Goal: Task Accomplishment & Management: Manage account settings

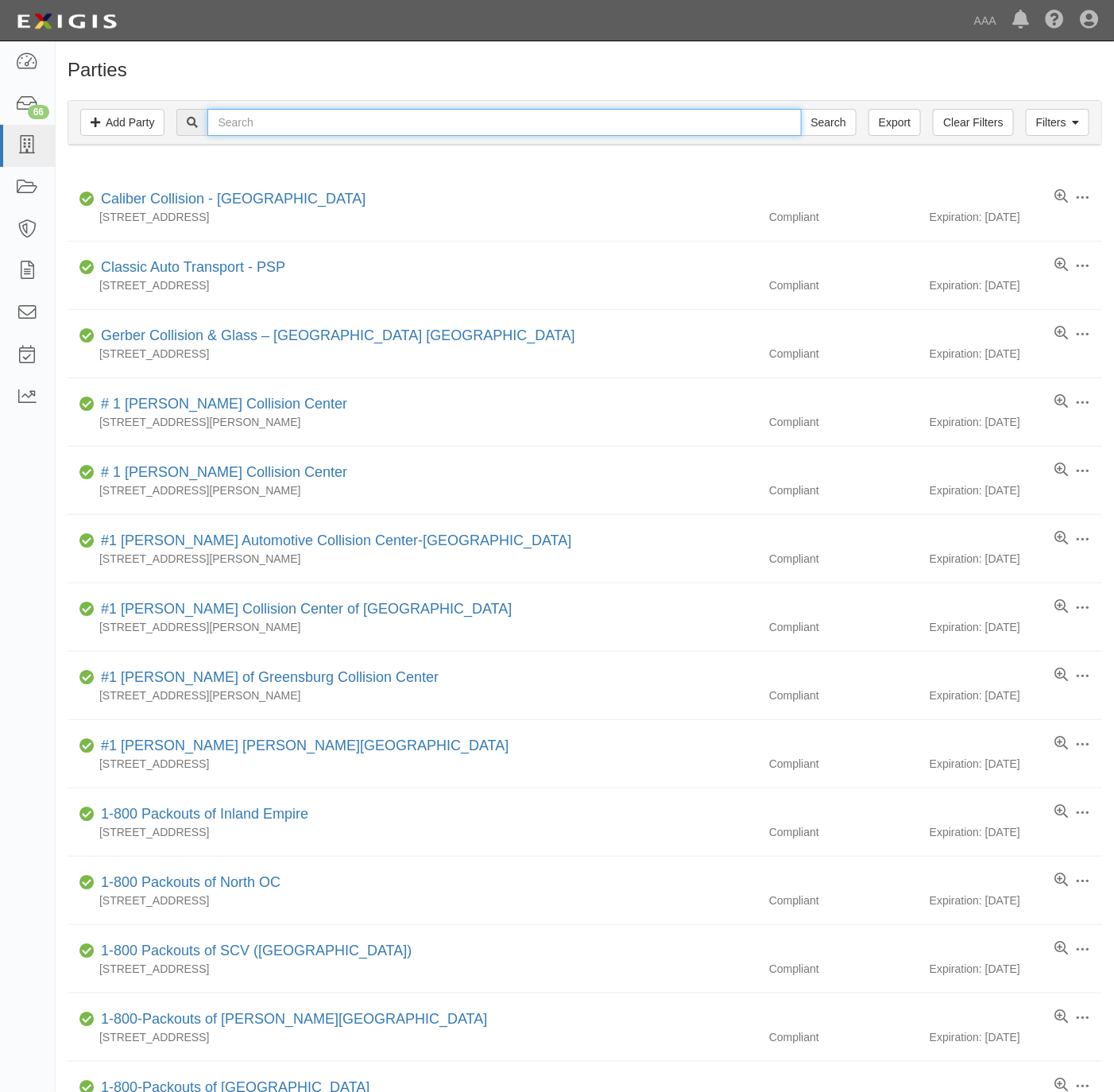
click at [457, 115] on input "text" at bounding box center [504, 123] width 594 height 27
type input "paso [PERSON_NAME]"
click at [801, 109] on input "Search" at bounding box center [828, 123] width 55 height 27
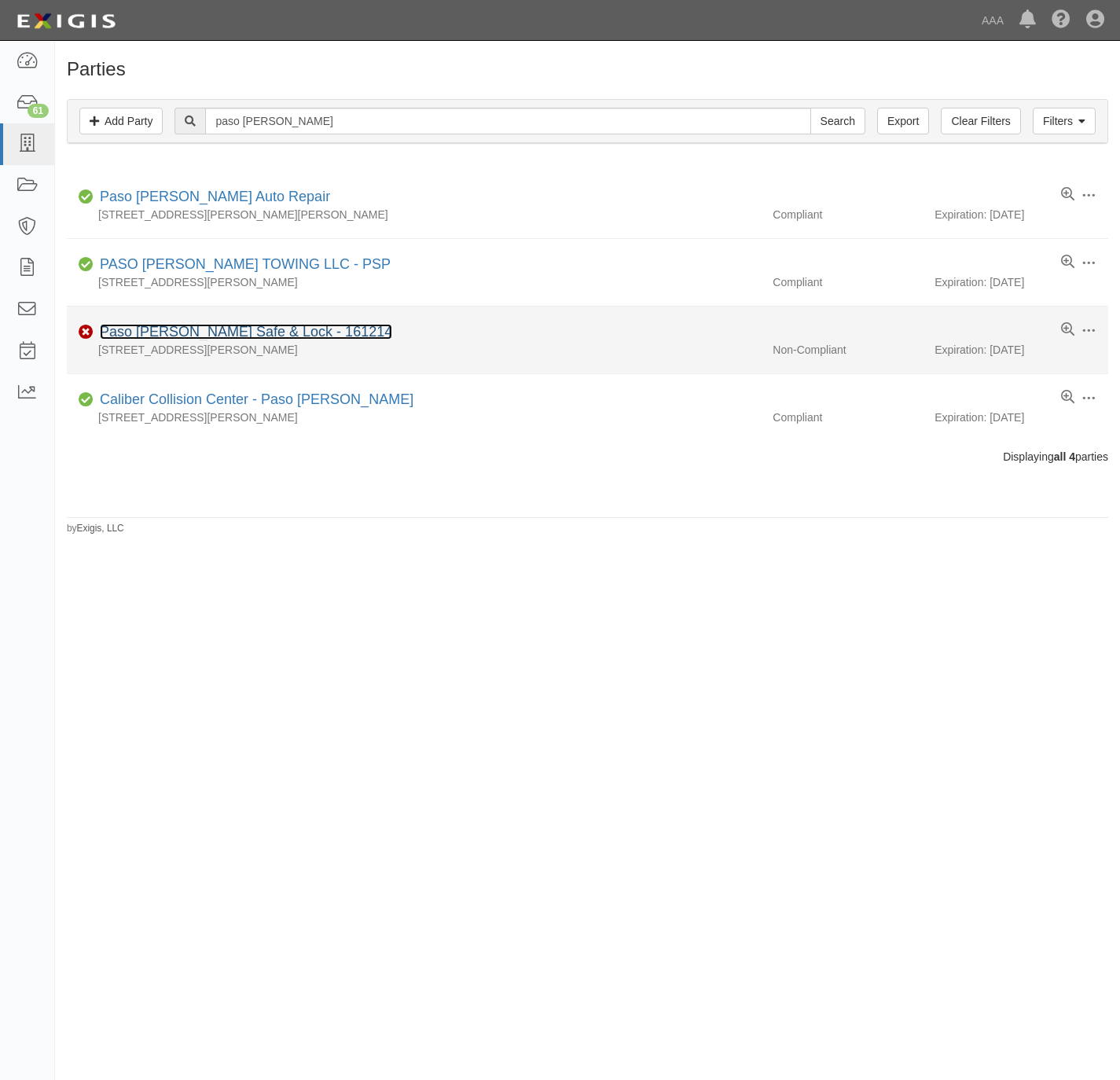
click at [172, 333] on link "Paso [PERSON_NAME] Safe & Lock - 161214" at bounding box center [246, 331] width 292 height 15
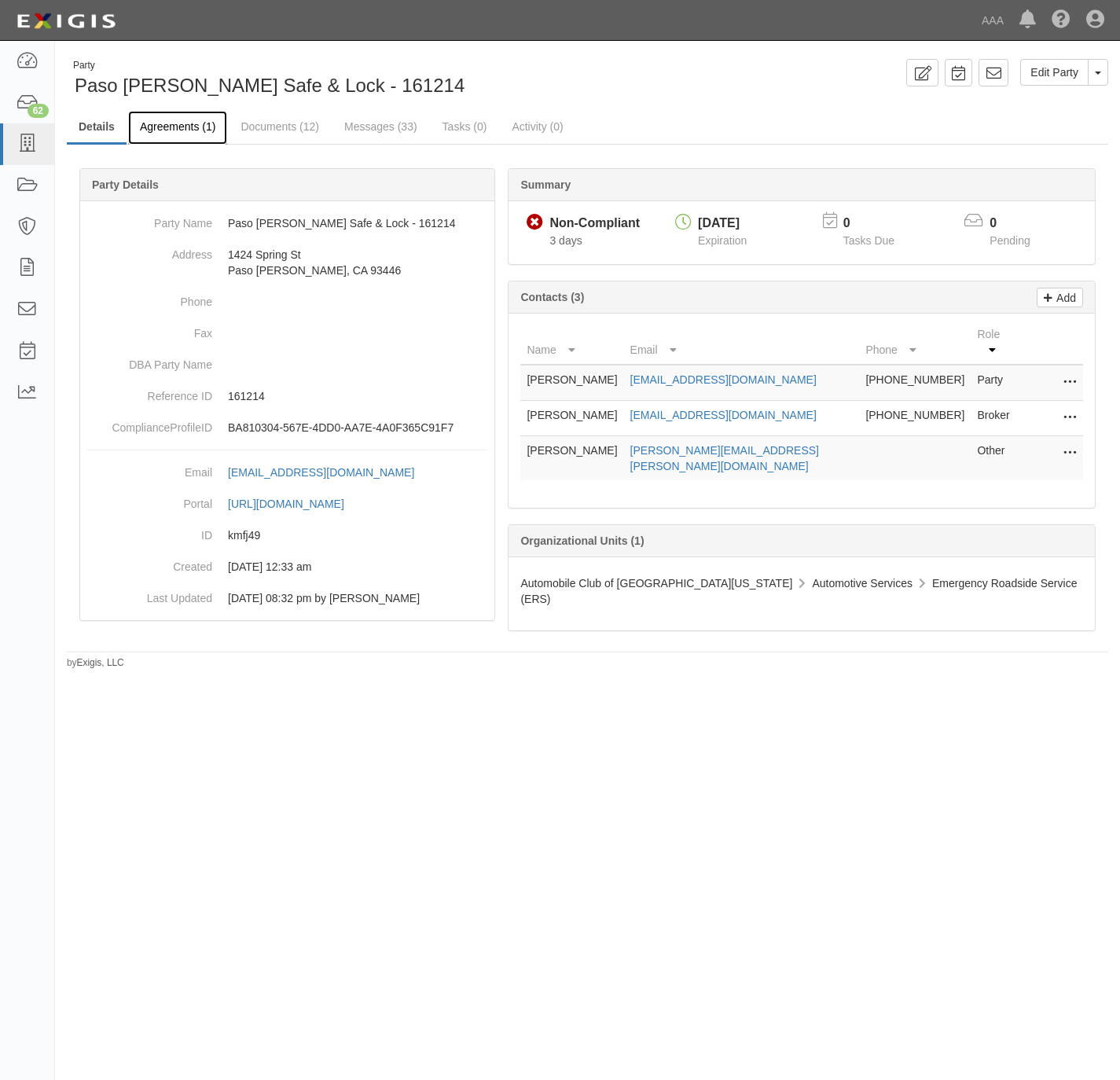
click at [189, 128] on link "Agreements (1)" at bounding box center [177, 128] width 99 height 34
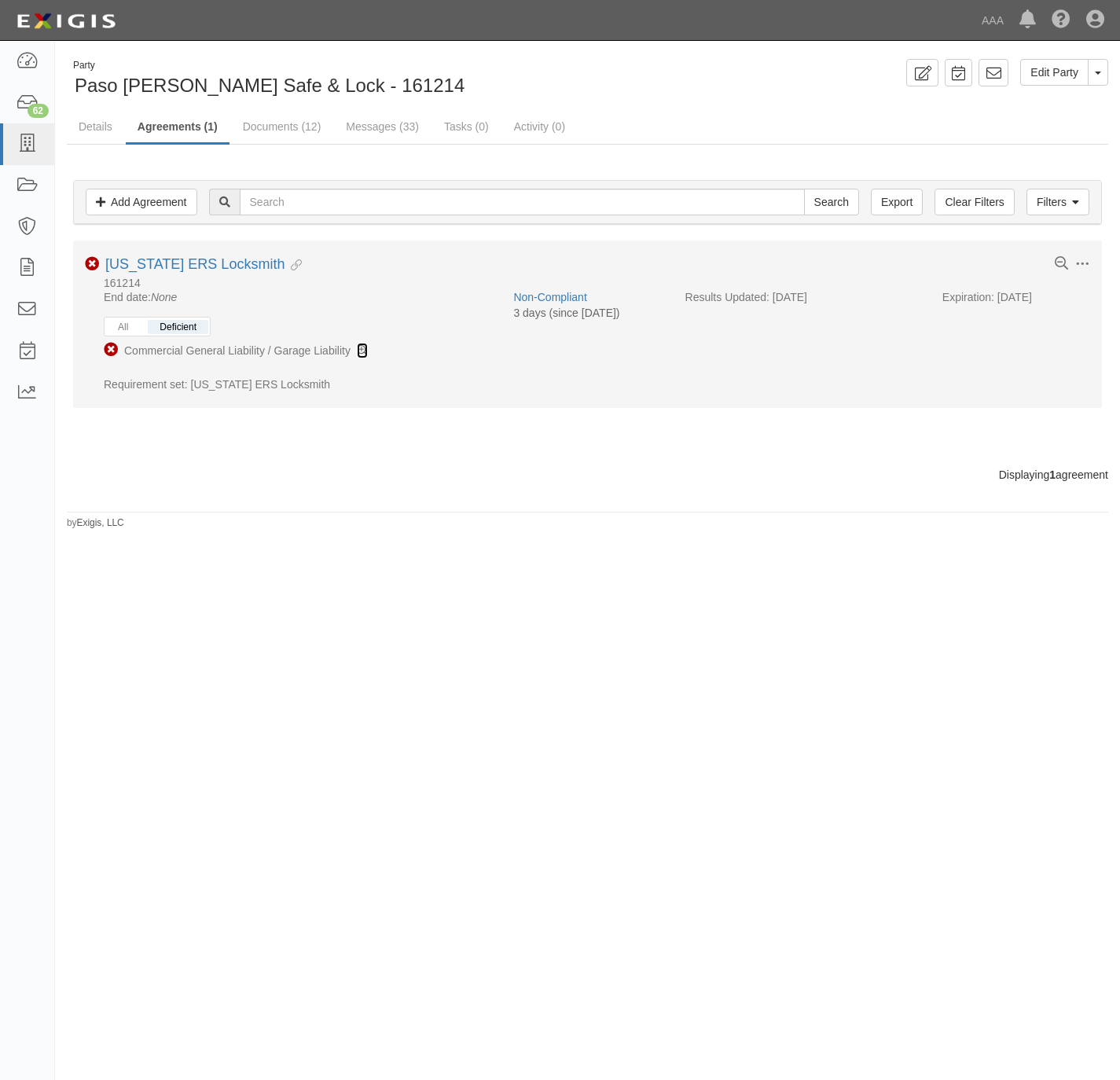
click at [362, 353] on icon at bounding box center [363, 352] width 11 height 11
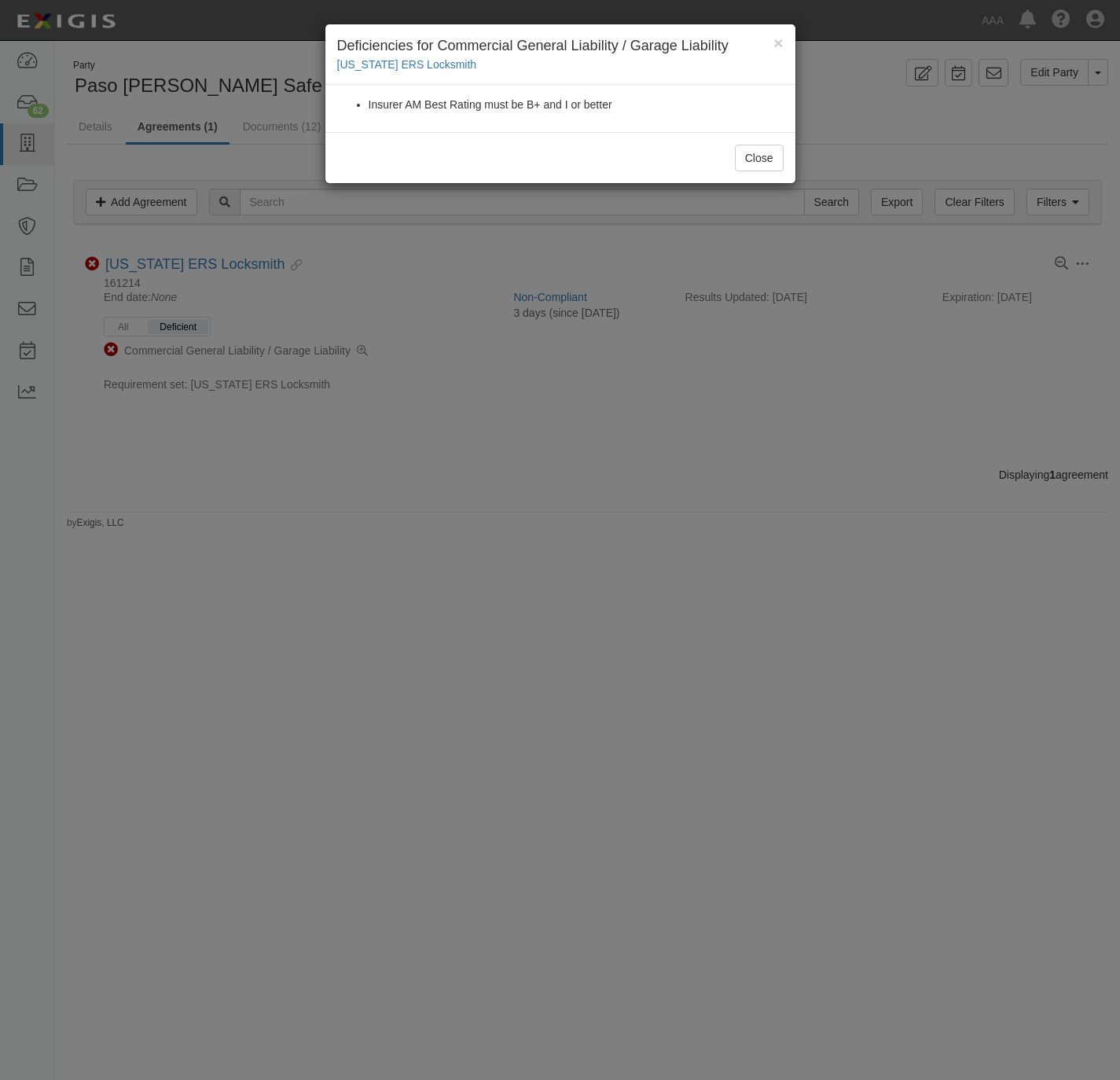
click at [550, 486] on div "× Deficiencies for Commercial General Liability / Garage Liability California E…" at bounding box center [560, 540] width 1120 height 1080
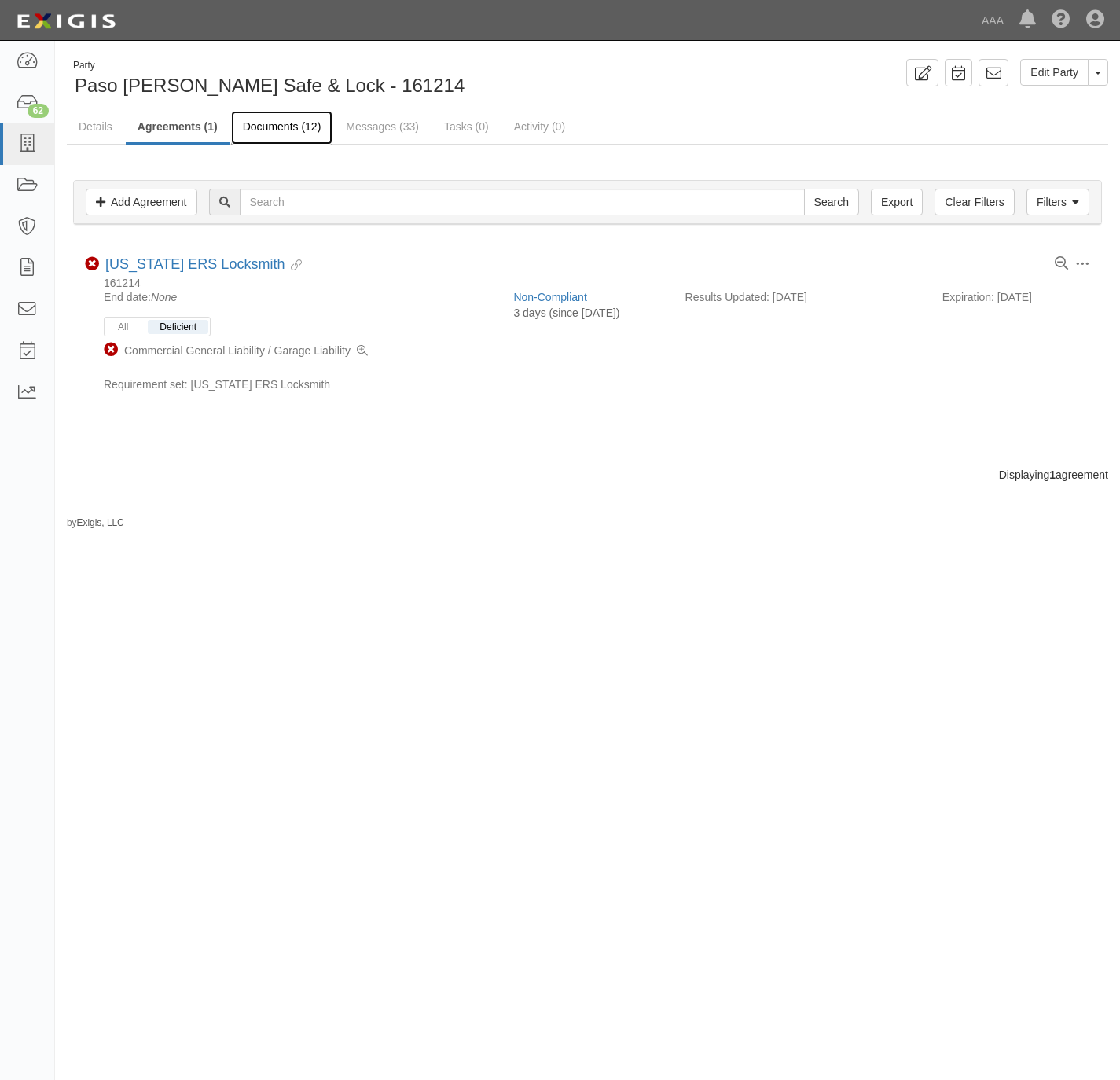
click at [279, 130] on link "Documents (12)" at bounding box center [282, 128] width 103 height 34
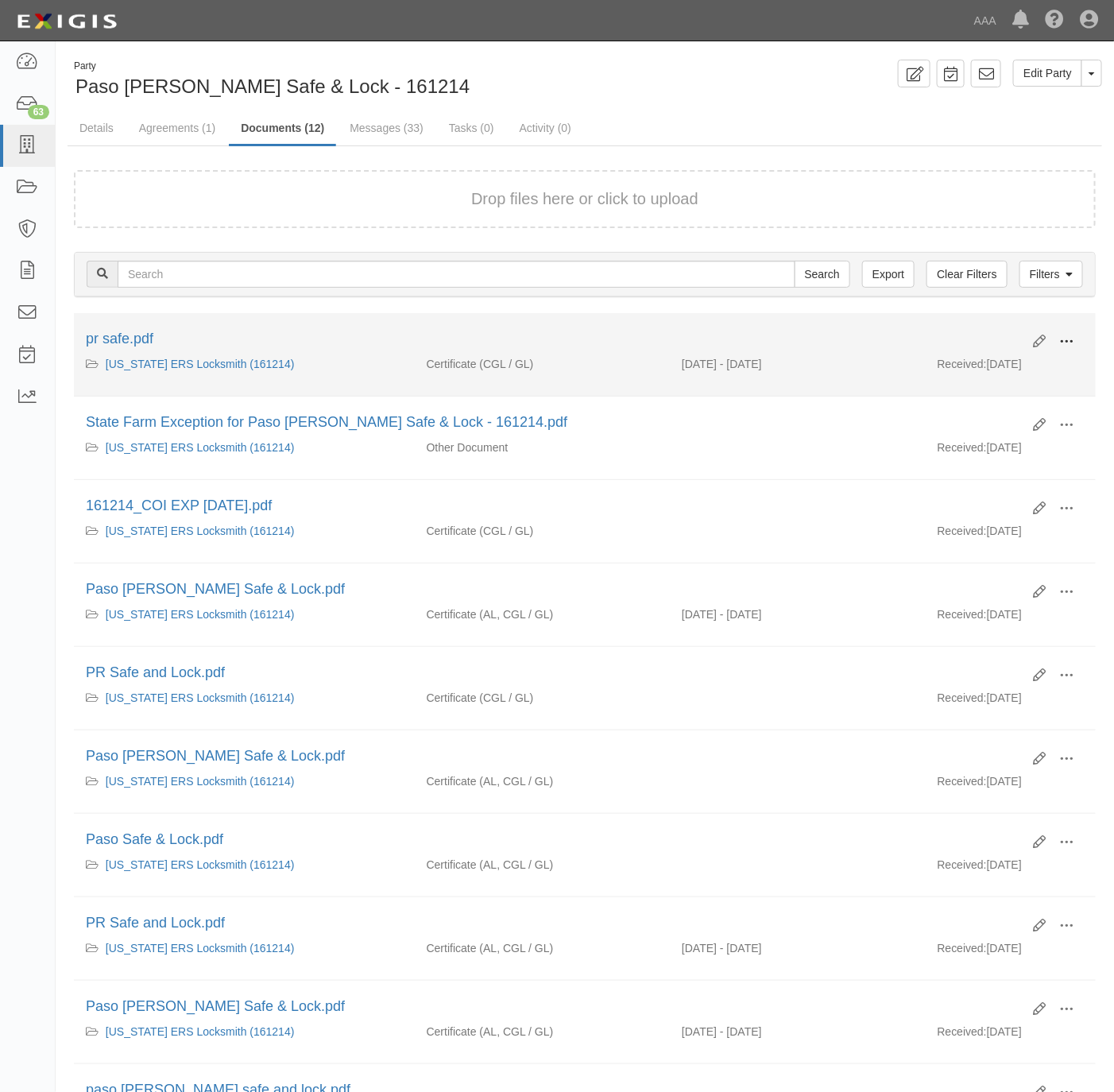
click at [1073, 342] on span at bounding box center [1067, 342] width 15 height 15
click at [1005, 361] on link "View" at bounding box center [989, 364] width 125 height 28
click at [1069, 339] on span at bounding box center [1067, 342] width 15 height 15
click at [999, 404] on link "View details" at bounding box center [989, 394] width 125 height 28
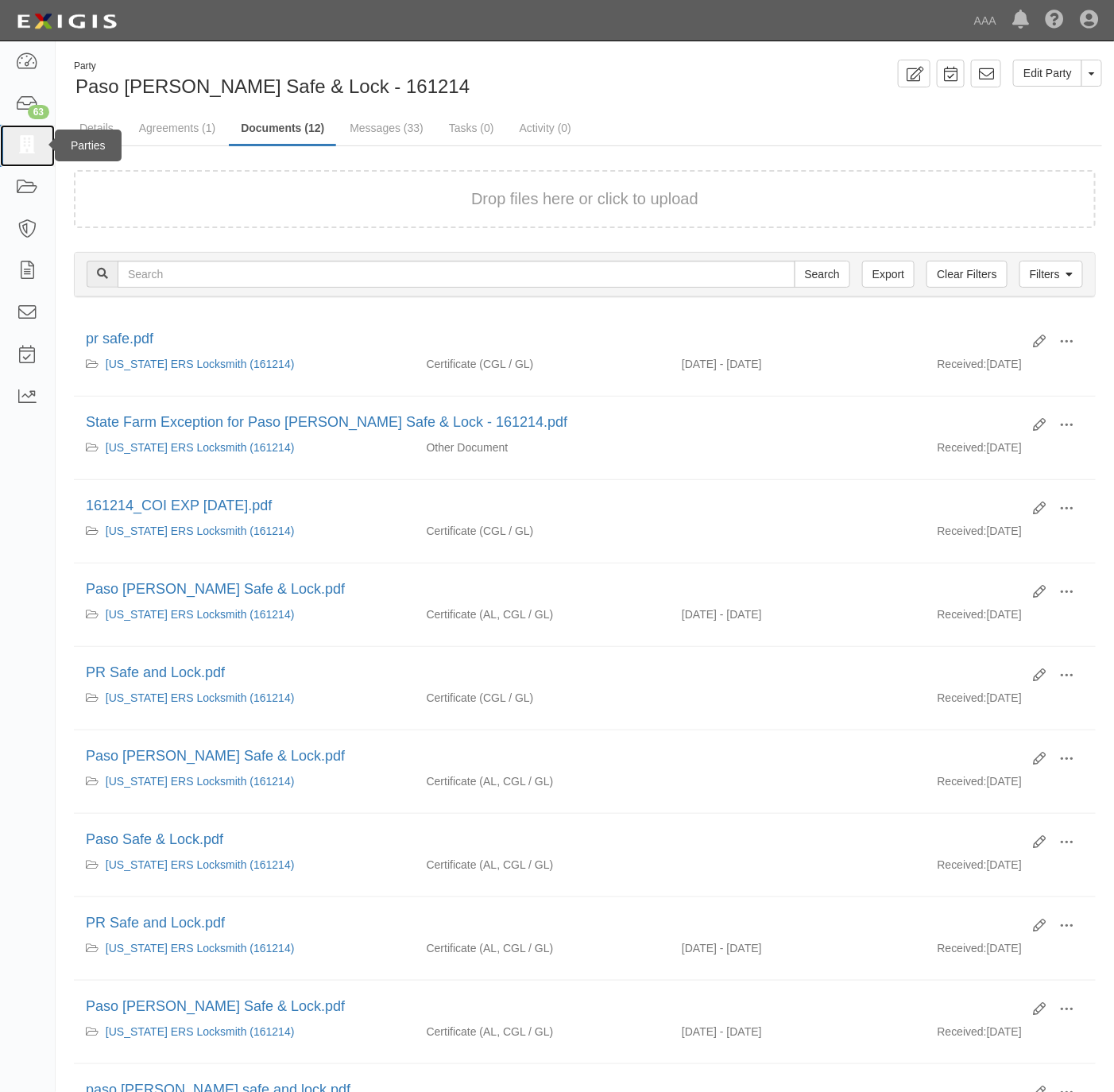
click at [26, 146] on icon at bounding box center [26, 145] width 22 height 18
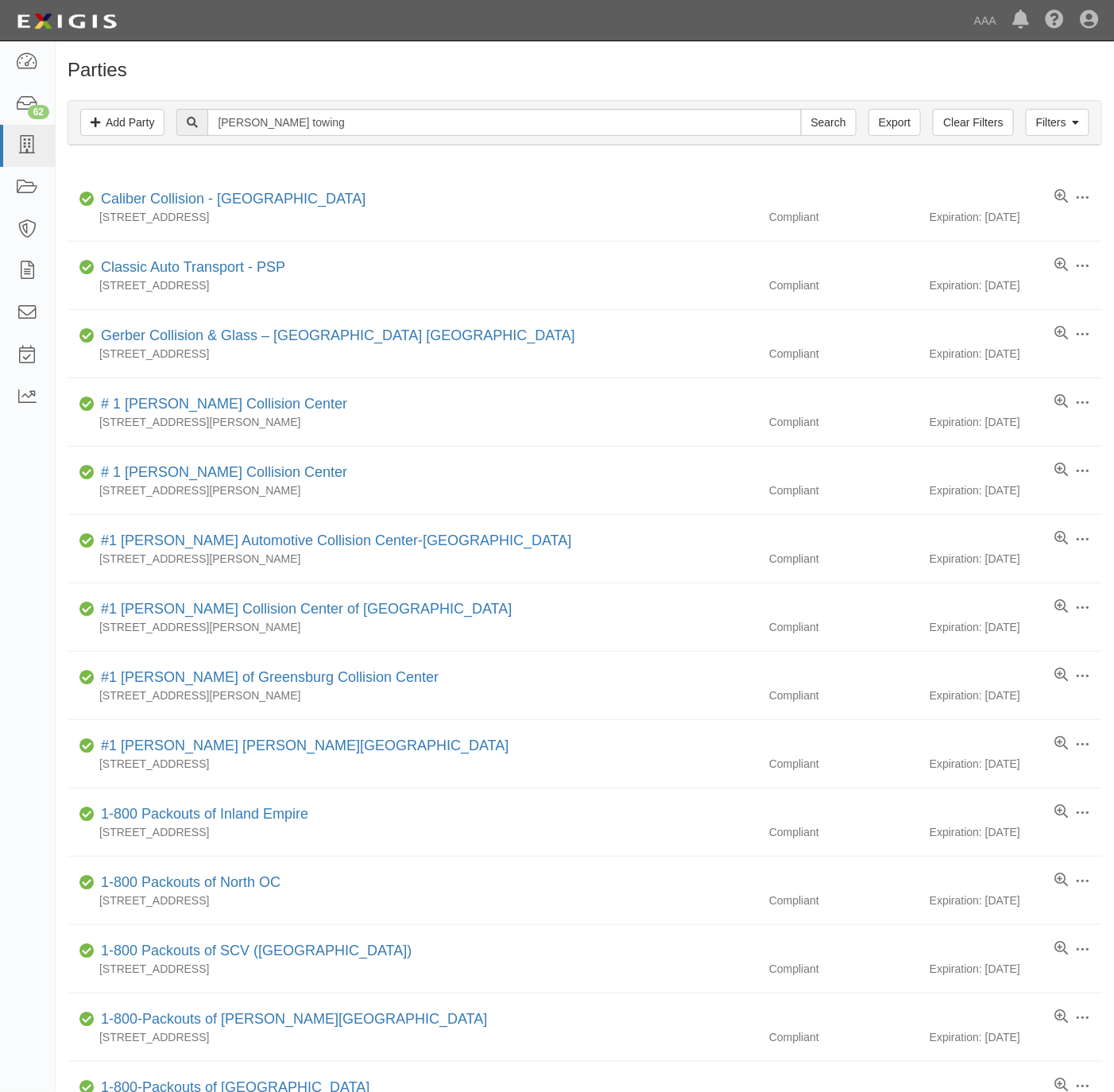
type input "prado towing"
click at [801, 109] on input "Search" at bounding box center [828, 123] width 55 height 27
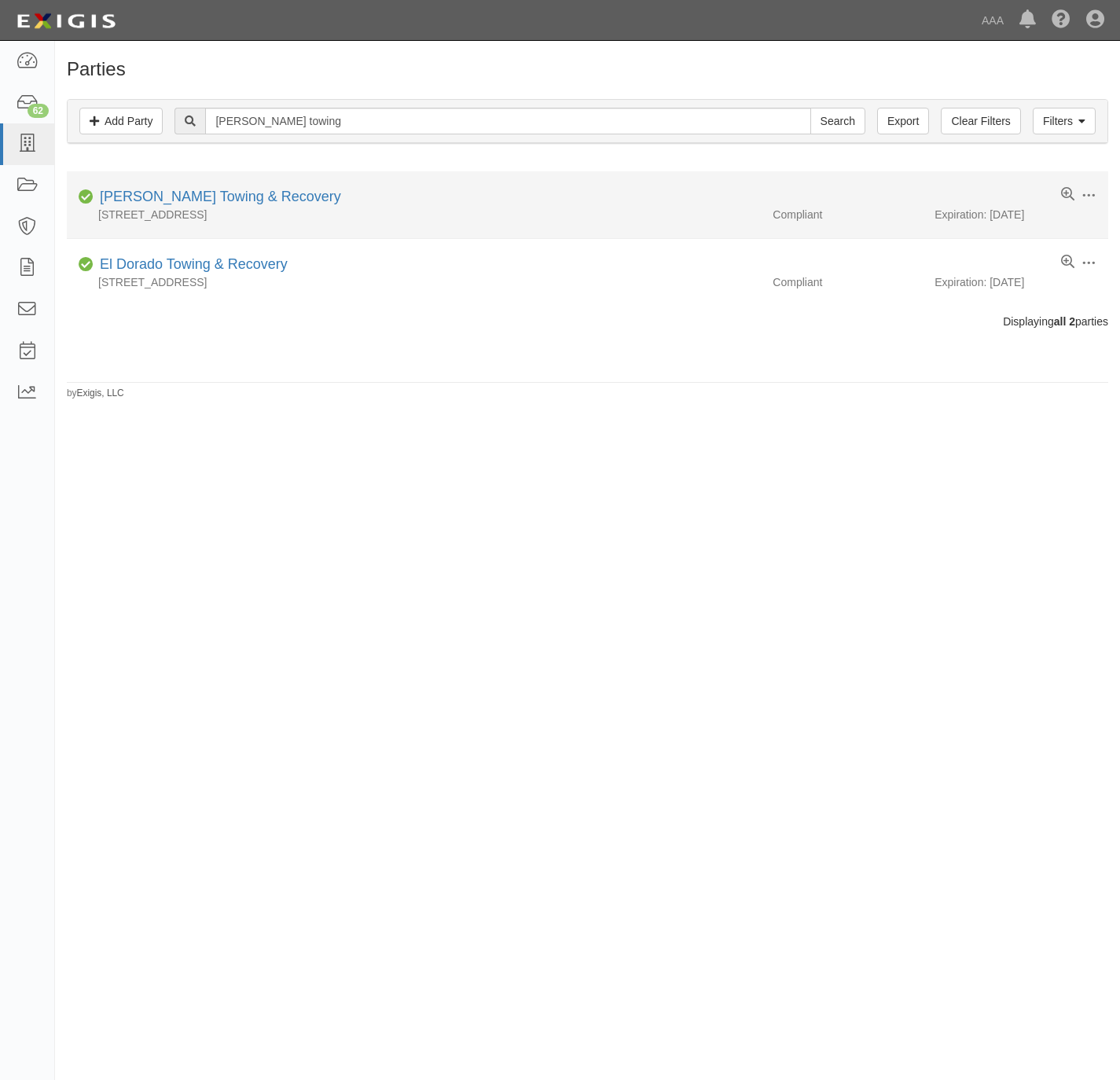
click at [190, 210] on div "15266 Arrow Hwy, Baldwin Park, CA 91763, United States" at bounding box center [414, 214] width 694 height 15
click at [234, 193] on link "[PERSON_NAME] Towing & Recovery" at bounding box center [220, 196] width 241 height 15
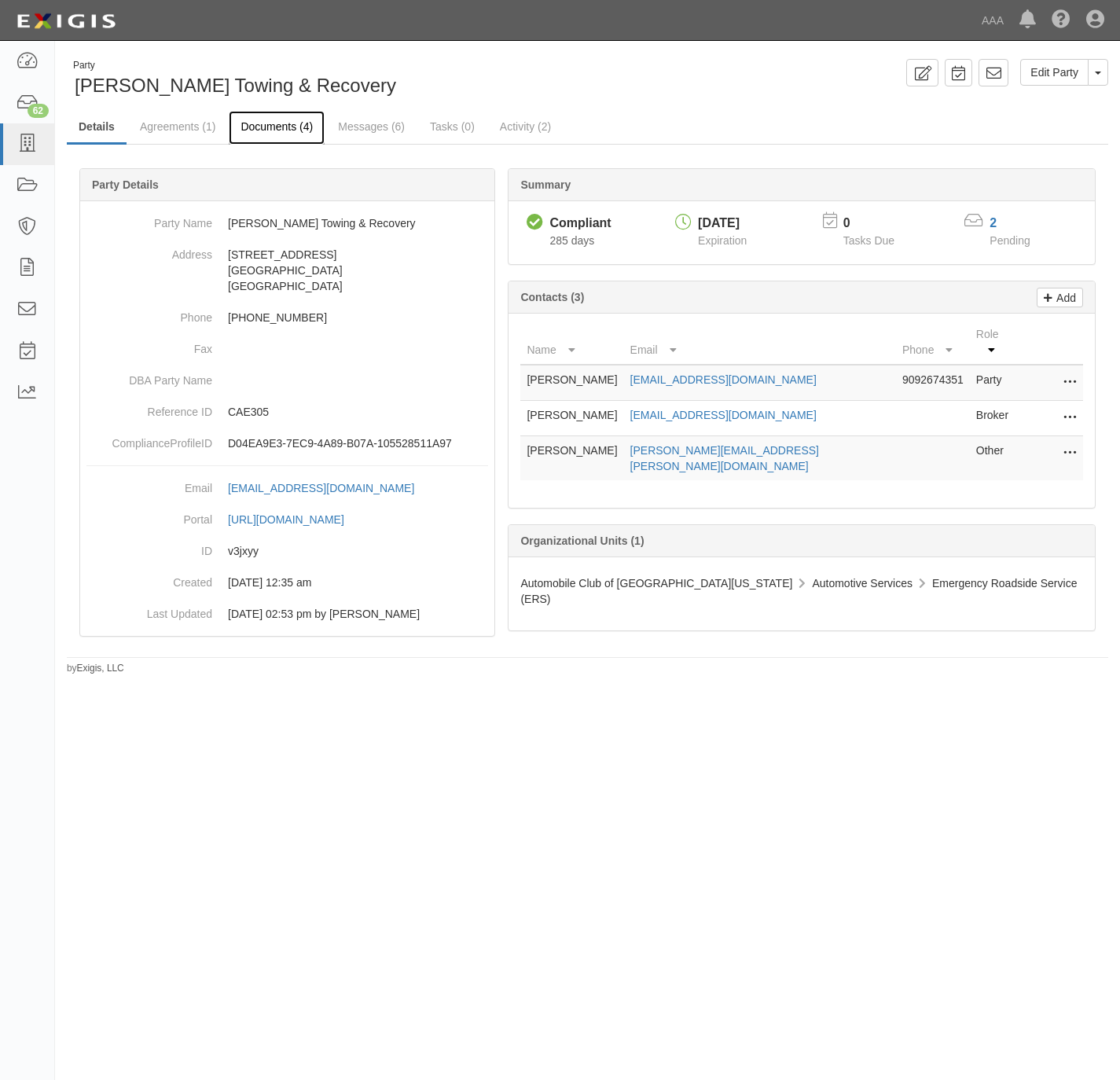
click at [262, 128] on link "Documents (4)" at bounding box center [276, 128] width 96 height 34
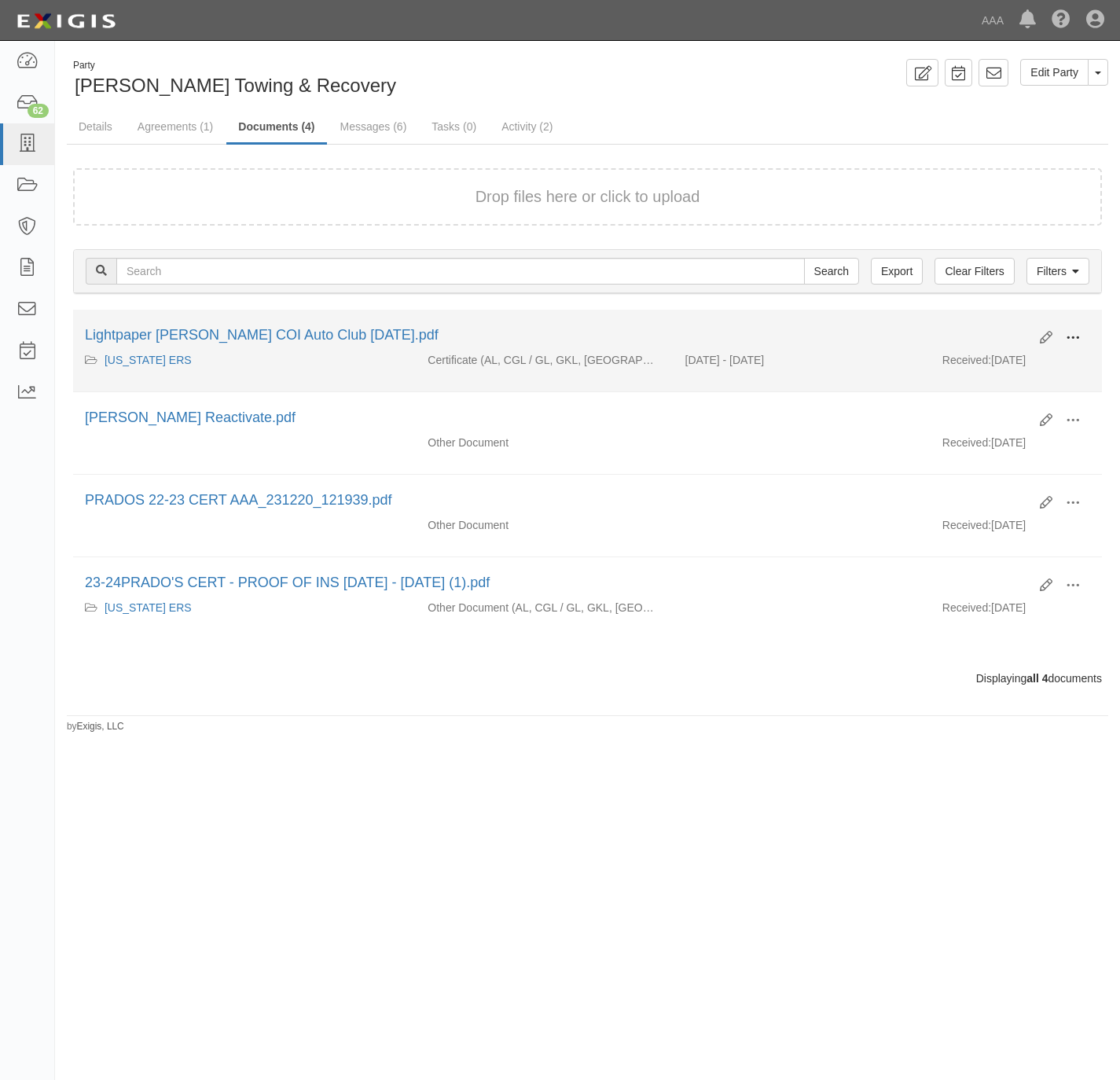
click at [1081, 335] on button at bounding box center [1073, 339] width 34 height 27
click at [990, 363] on link "View" at bounding box center [997, 360] width 124 height 28
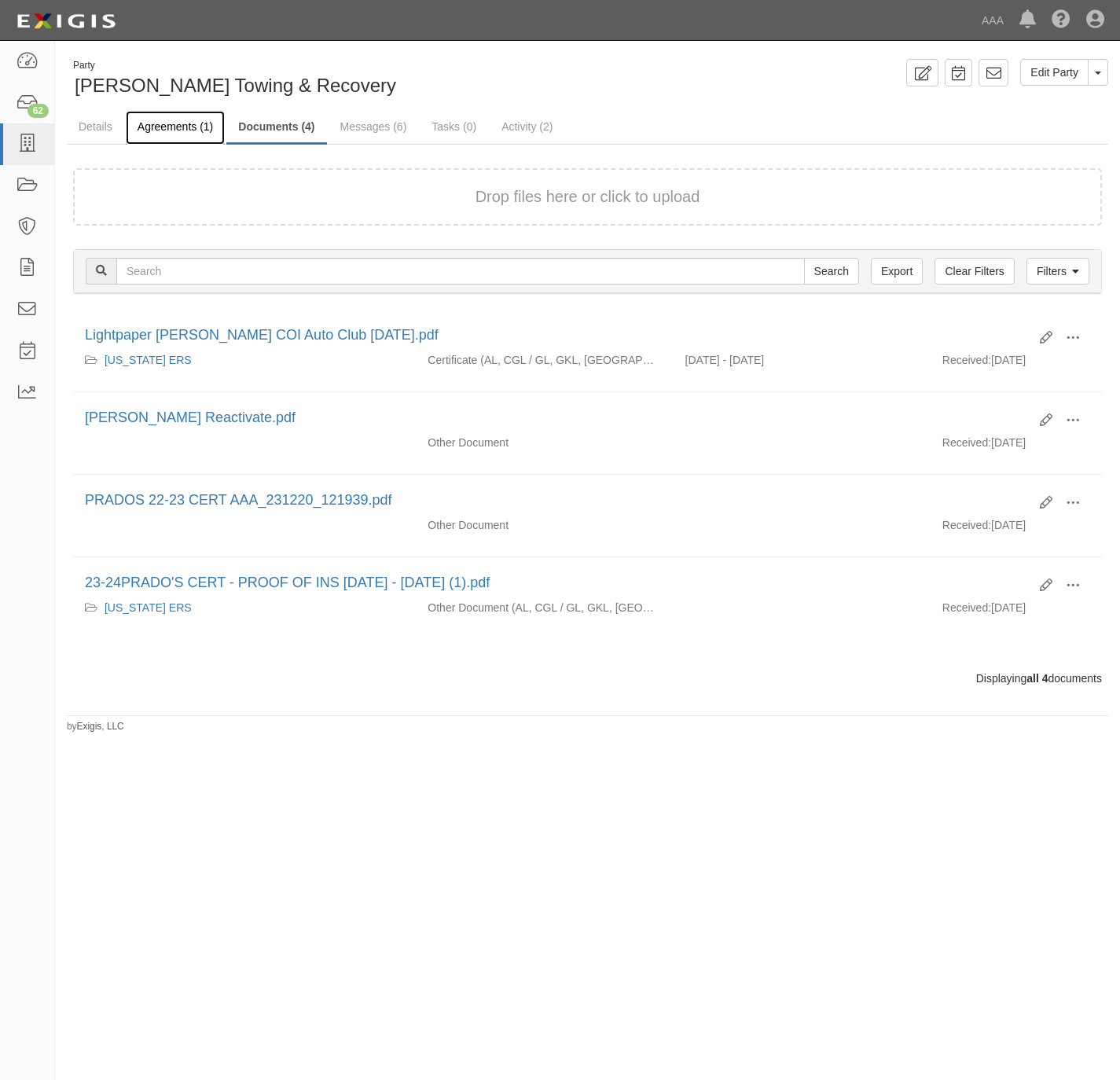
click at [170, 128] on link "Agreements (1)" at bounding box center [175, 128] width 99 height 34
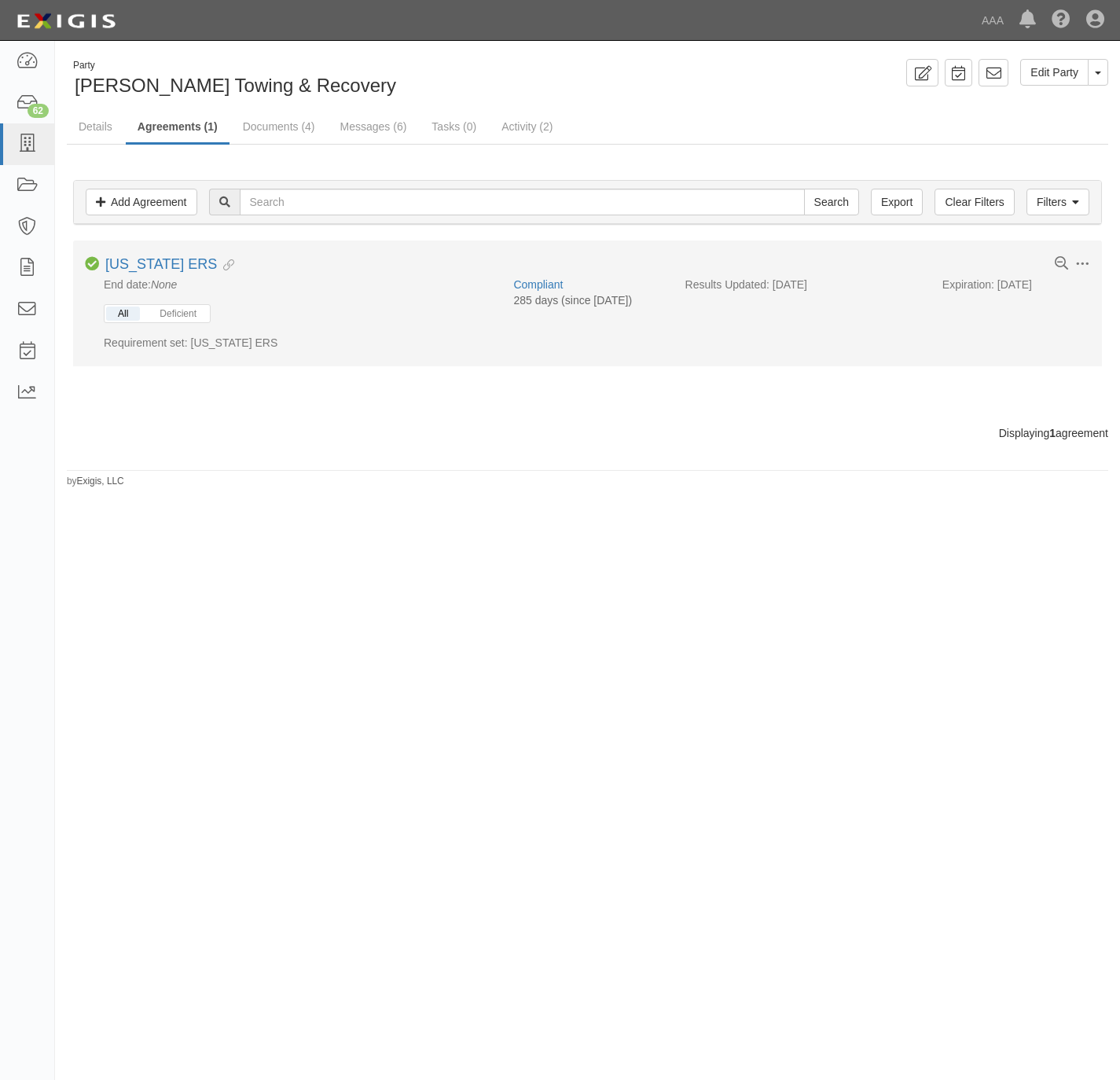
click at [123, 321] on button "All" at bounding box center [123, 314] width 34 height 14
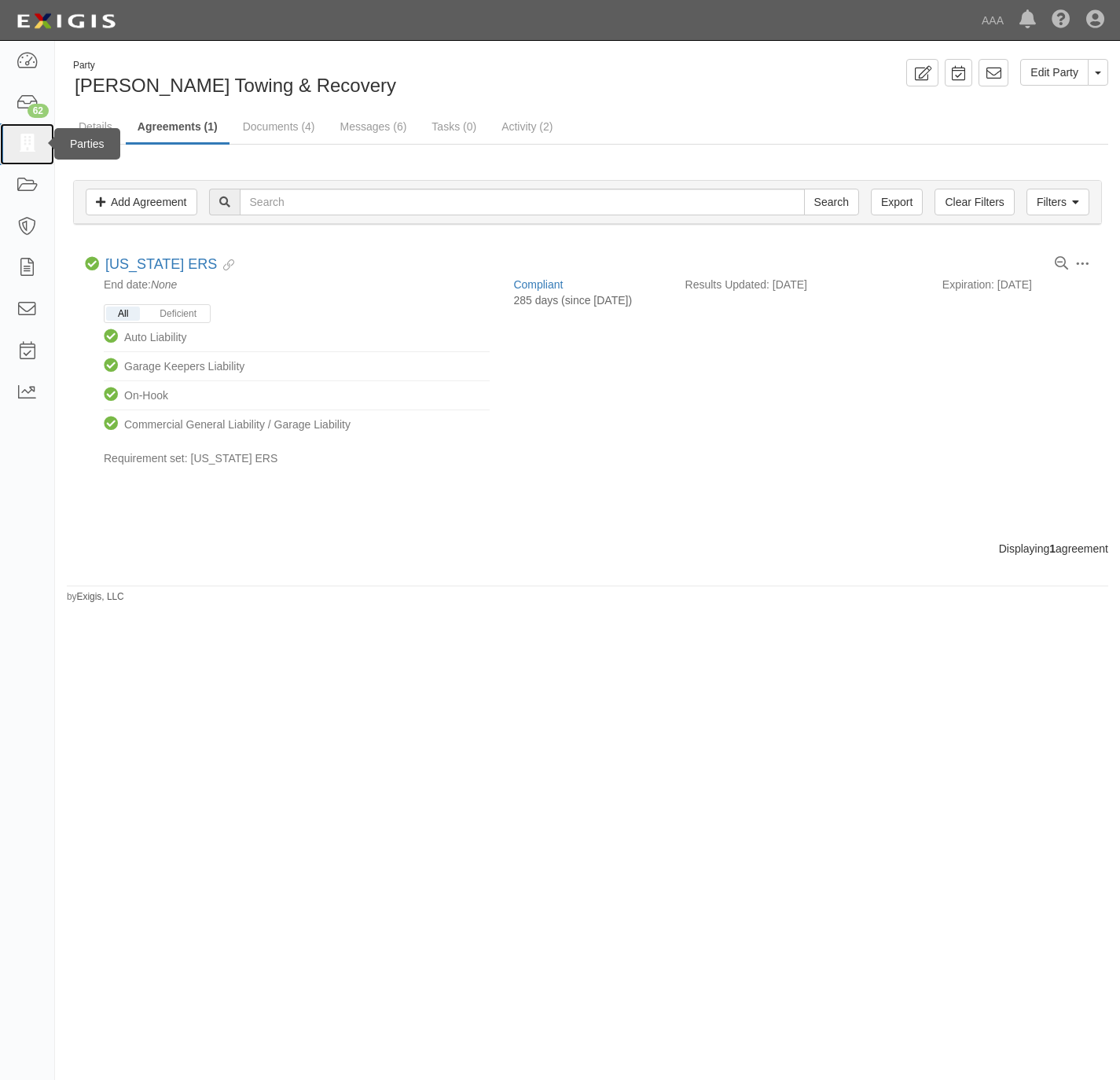
click at [24, 140] on icon at bounding box center [26, 144] width 22 height 18
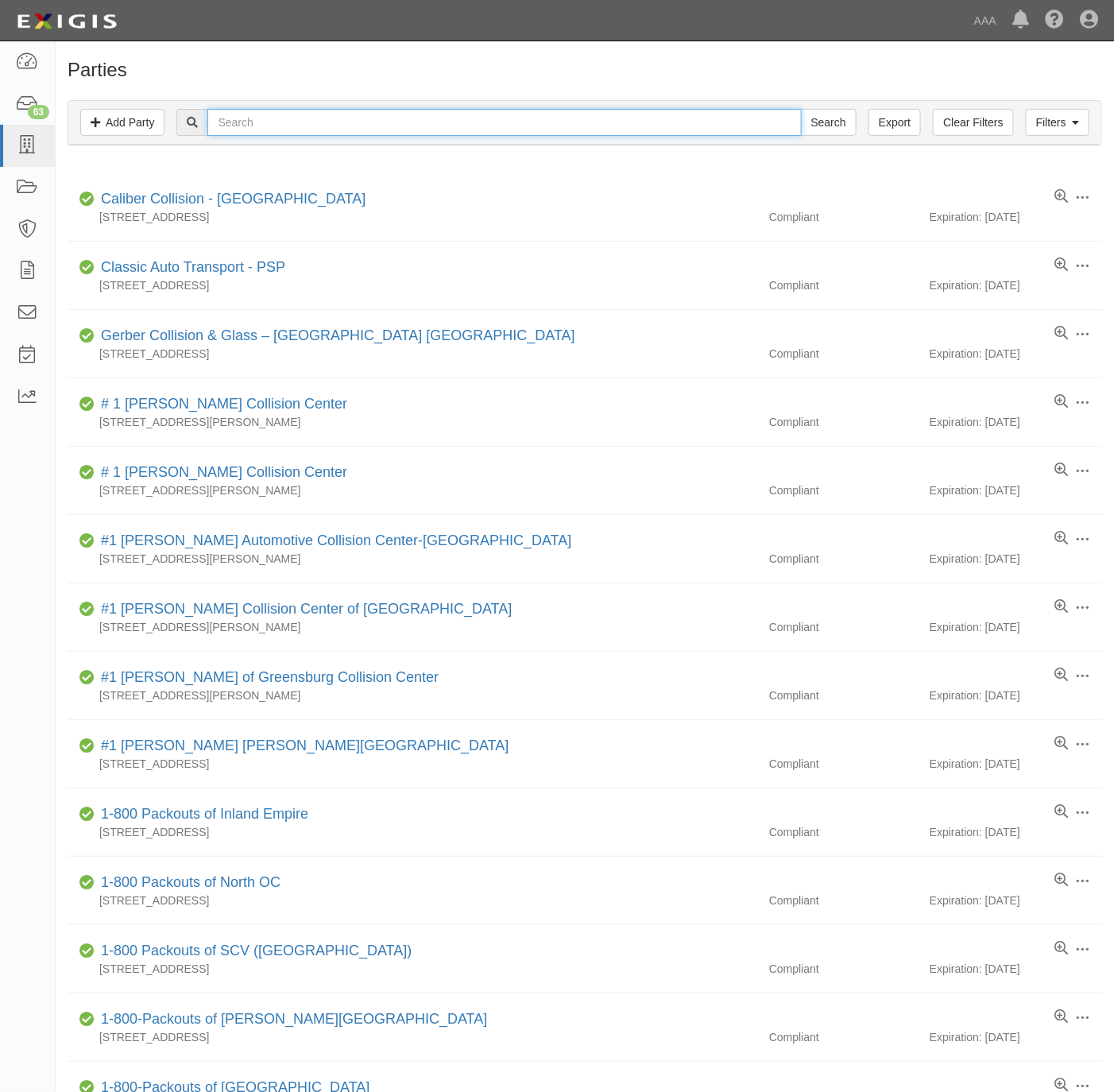
click at [367, 129] on input "text" at bounding box center [504, 123] width 594 height 27
type input "ten 28"
click at [801, 109] on input "Search" at bounding box center [828, 123] width 55 height 27
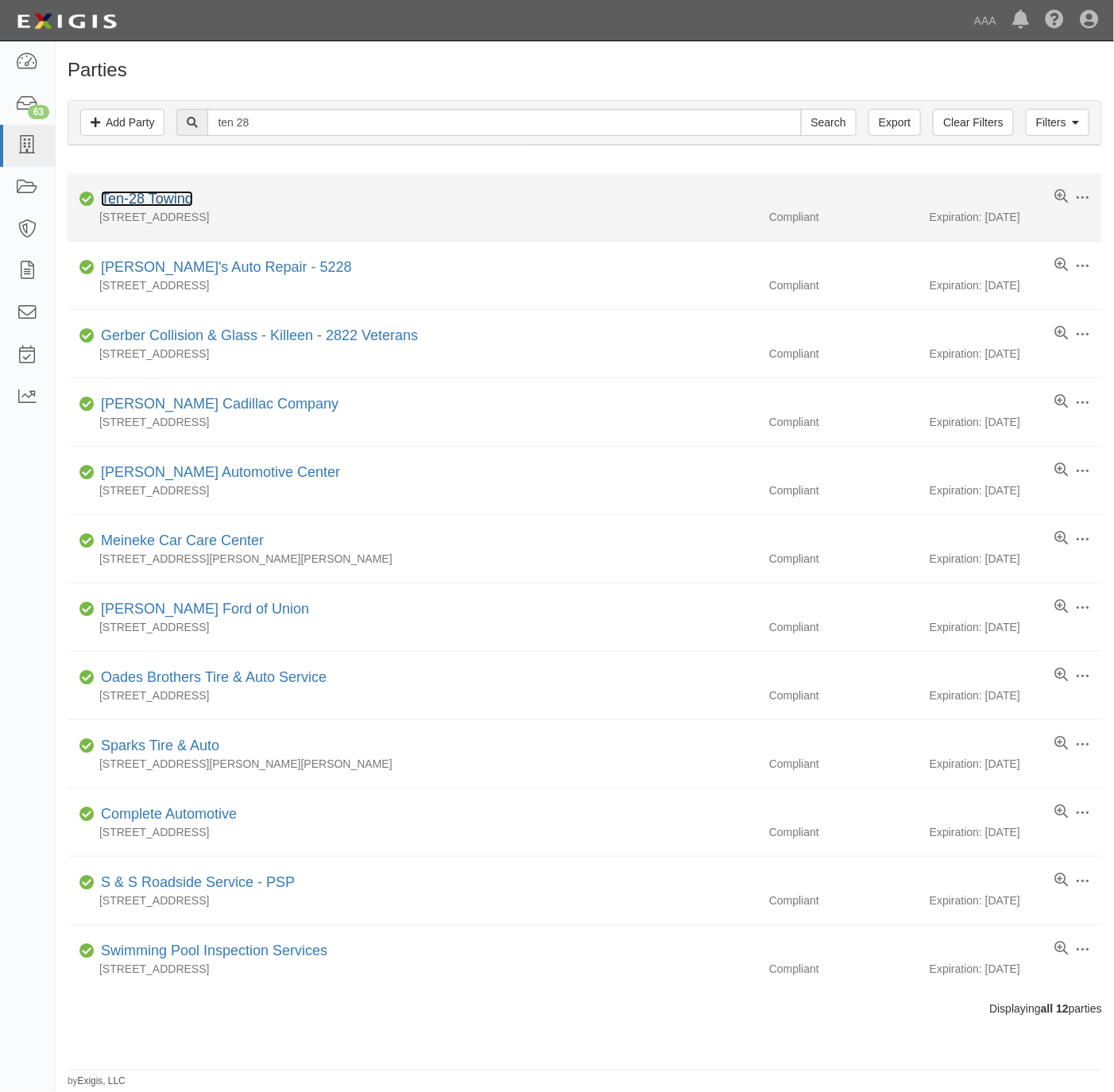
click at [170, 204] on link "Ten-28 Towing" at bounding box center [146, 198] width 92 height 15
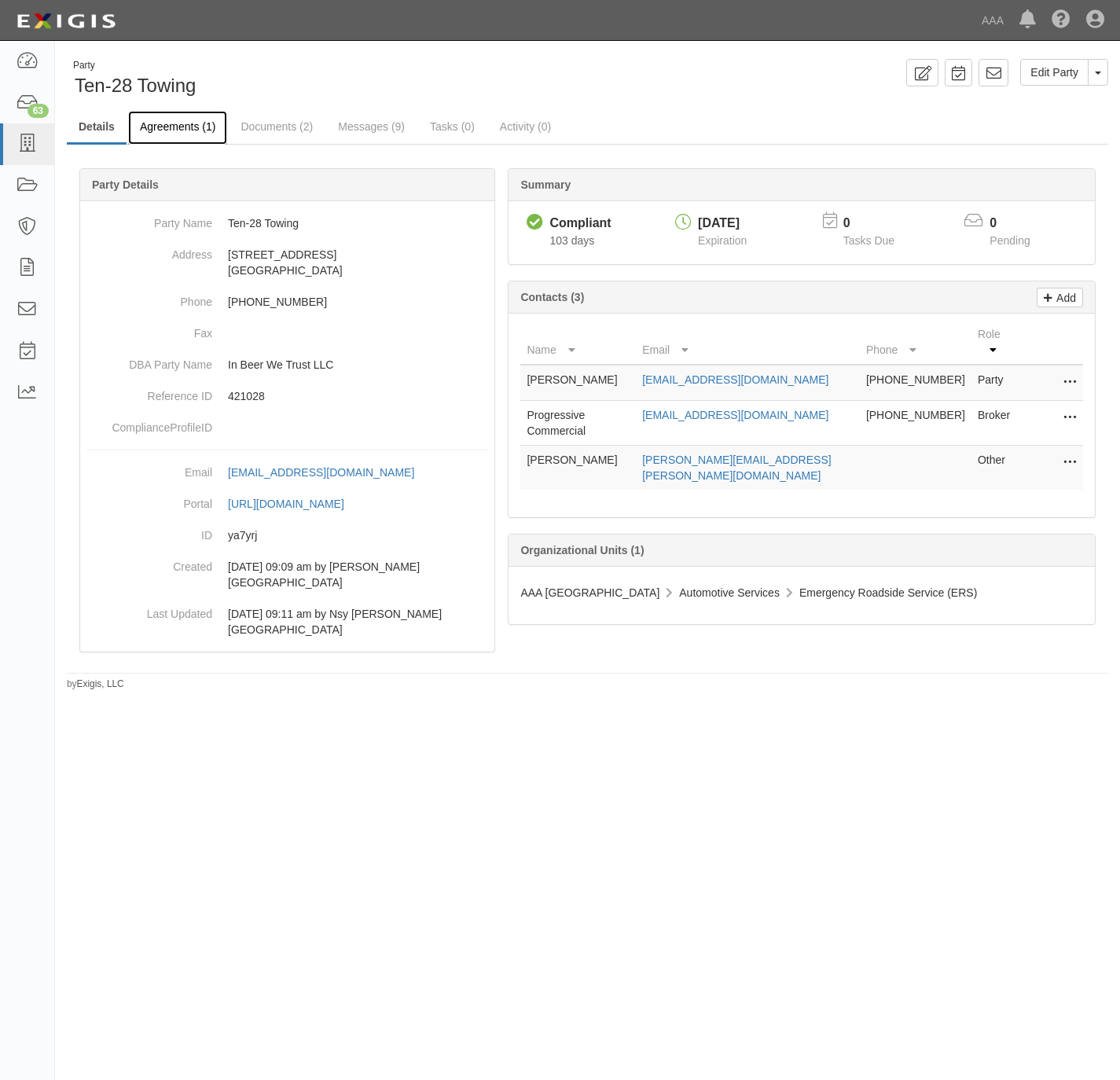
click at [182, 126] on link "Agreements (1)" at bounding box center [177, 128] width 99 height 34
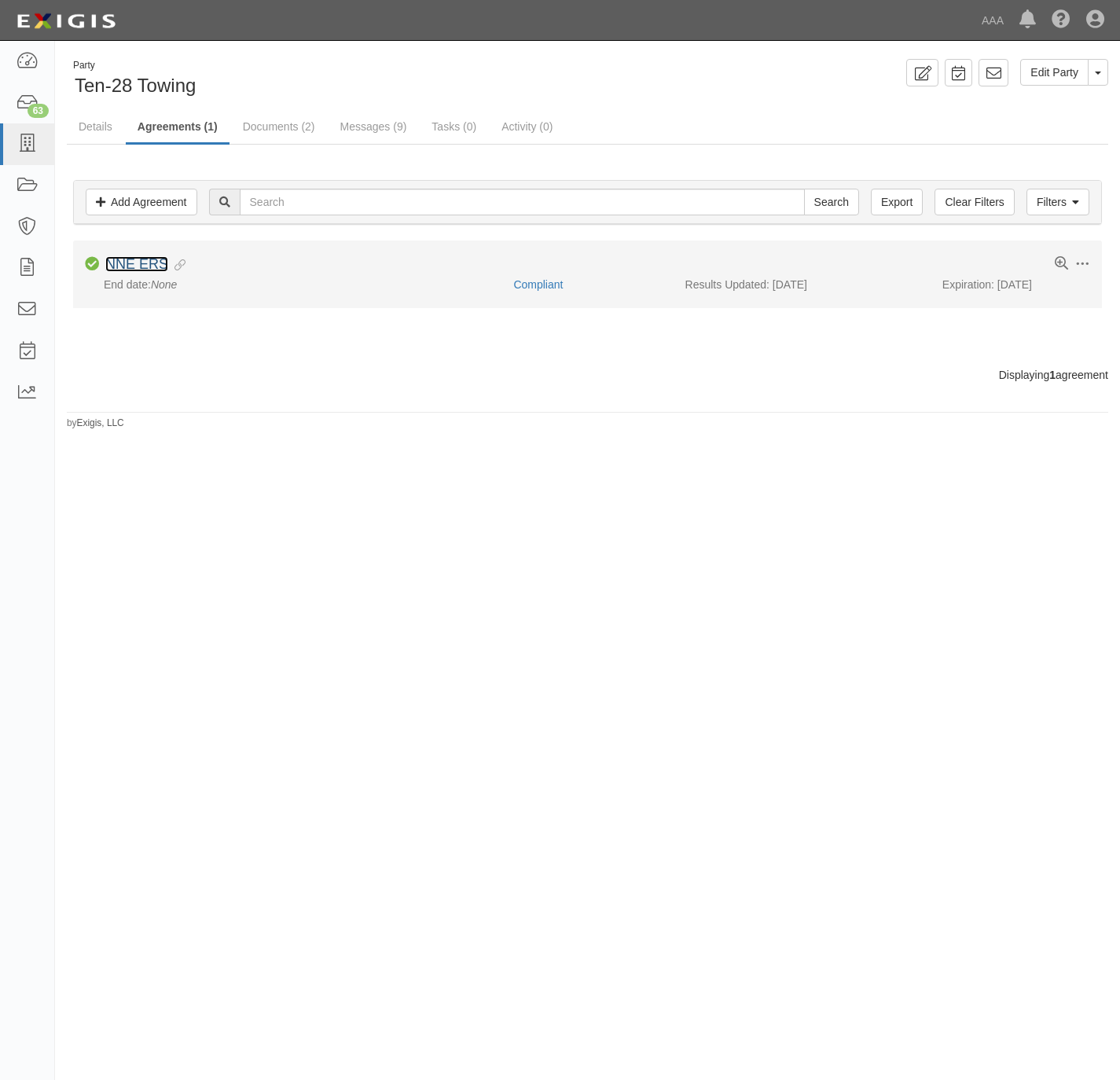
click at [141, 262] on link "NNE ERS" at bounding box center [137, 263] width 63 height 15
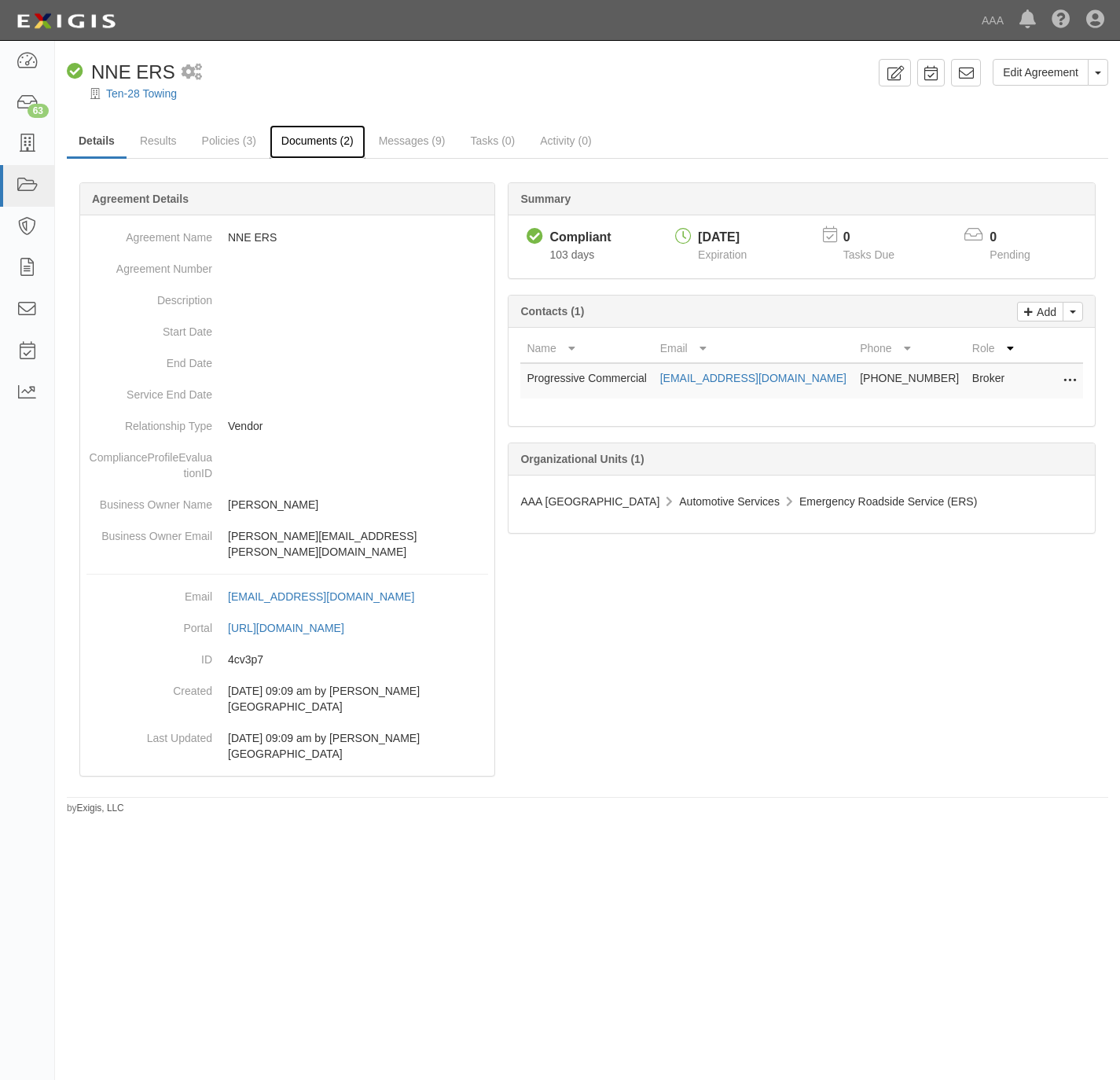
click at [342, 144] on link "Documents (2)" at bounding box center [318, 142] width 96 height 34
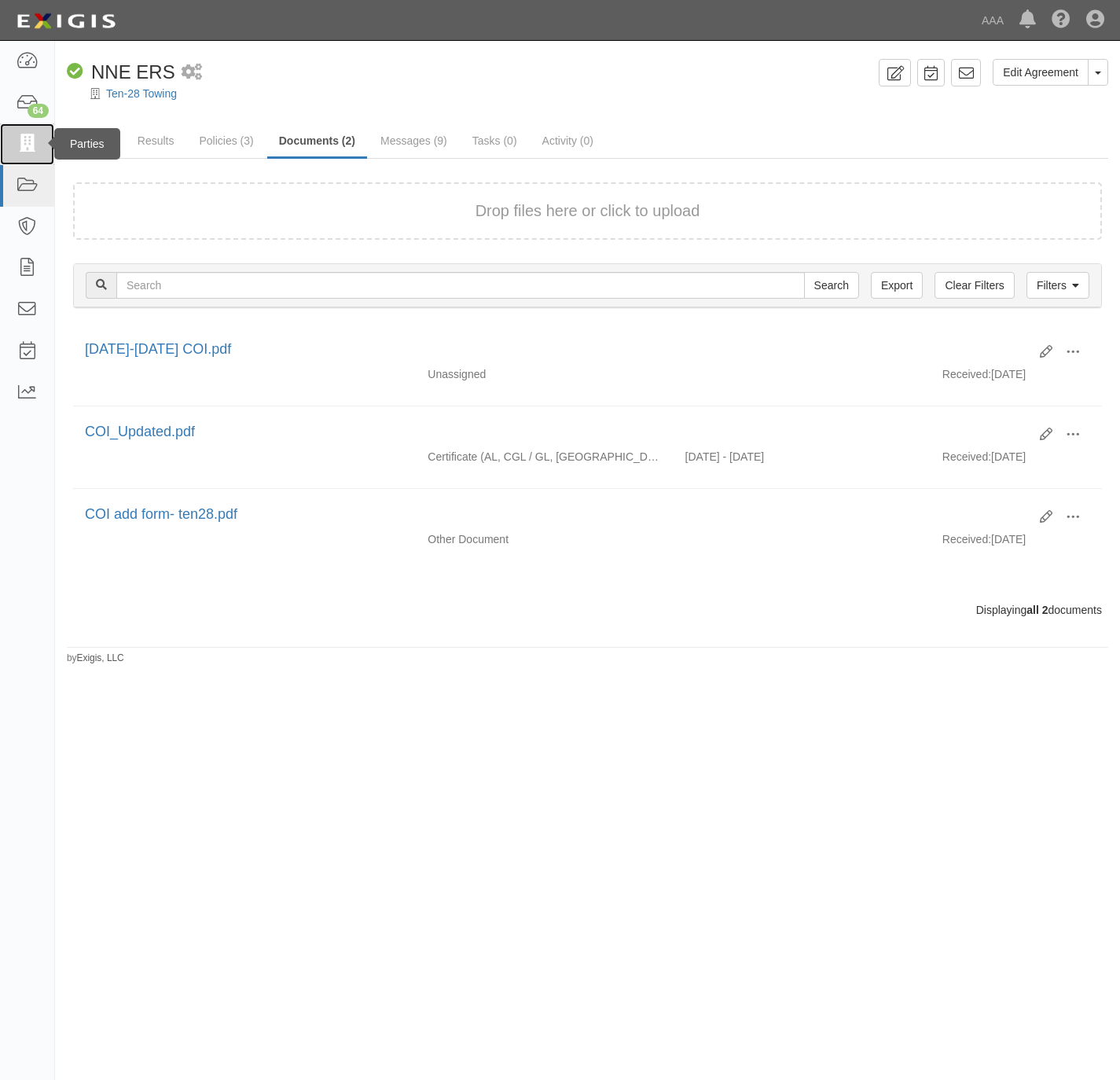
click at [24, 141] on icon at bounding box center [26, 144] width 22 height 18
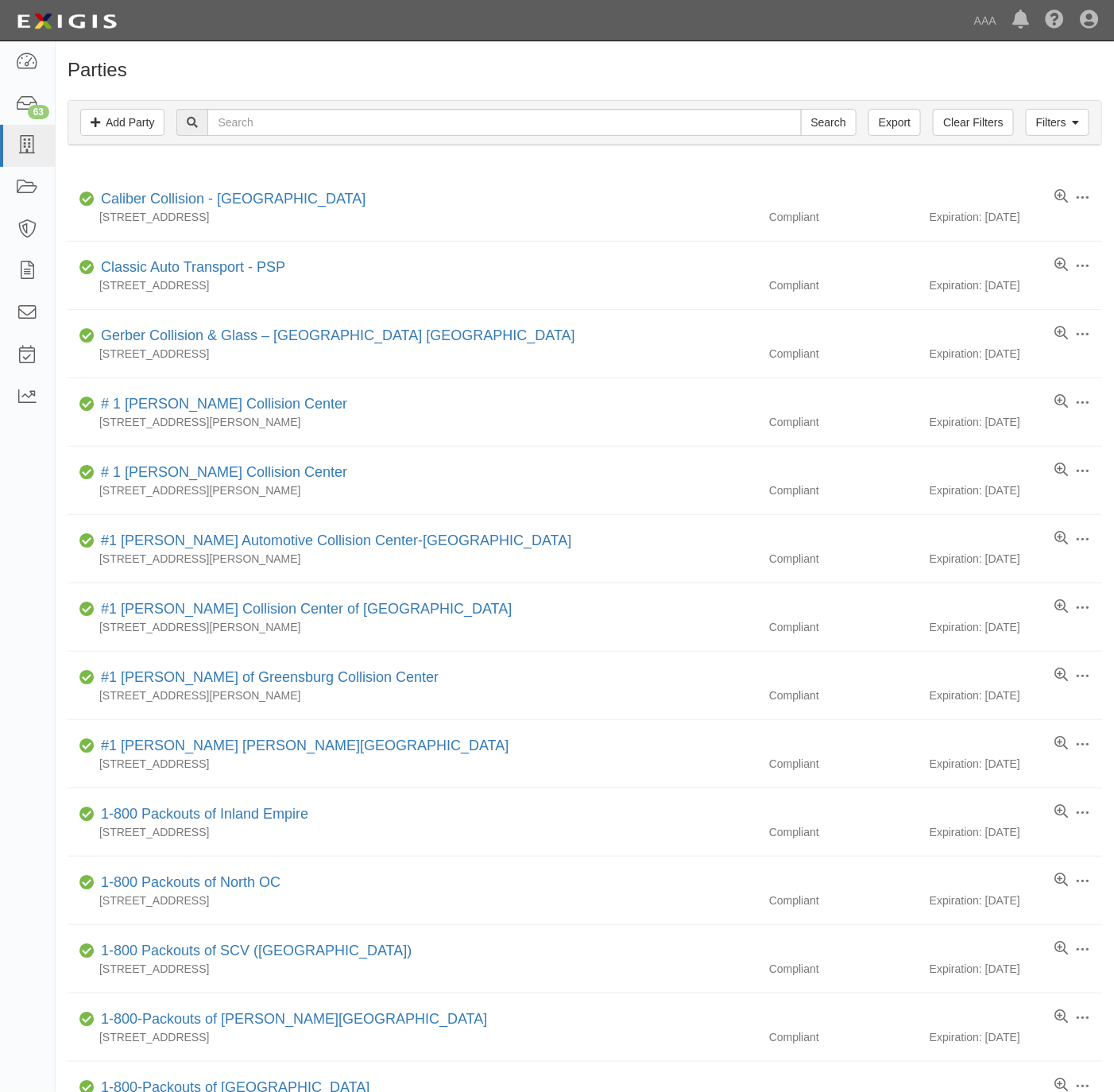
click at [513, 141] on div "Filters Add Party Clear Filters Export Search Filters" at bounding box center [585, 123] width 1033 height 44
click at [516, 126] on input "text" at bounding box center [504, 123] width 594 height 27
paste input "Magic City Towing"
type input "Magic City Towing"
click at [820, 125] on input "Search" at bounding box center [828, 123] width 55 height 27
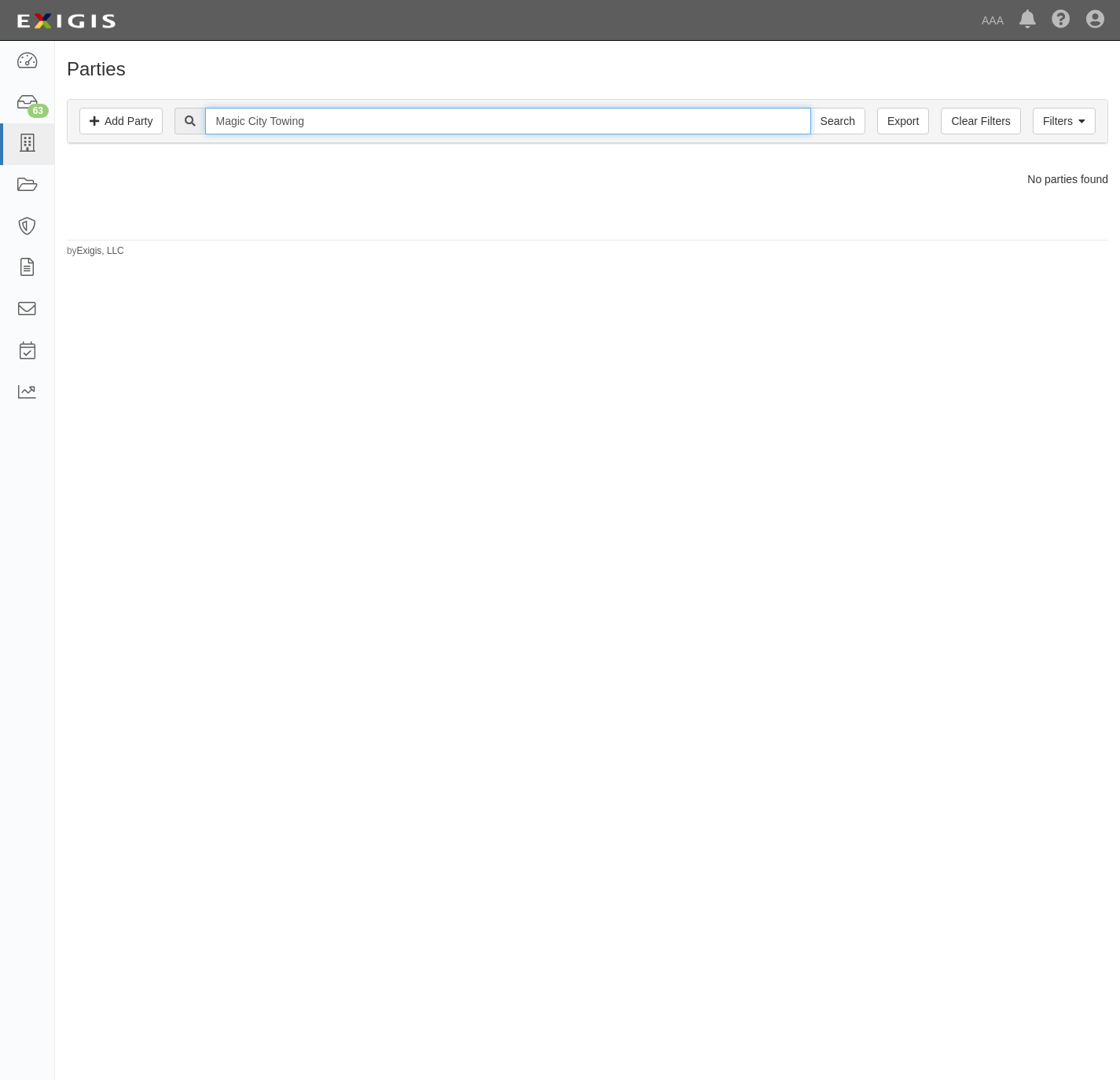
click at [297, 116] on input "Magic City Towing" at bounding box center [507, 121] width 605 height 27
click at [304, 125] on input "Magic City Towing" at bounding box center [507, 121] width 605 height 27
click at [305, 125] on input "Magic City Towing" at bounding box center [507, 121] width 605 height 27
type input "[GEOGRAPHIC_DATA]"
click at [811, 108] on input "Search" at bounding box center [838, 121] width 55 height 27
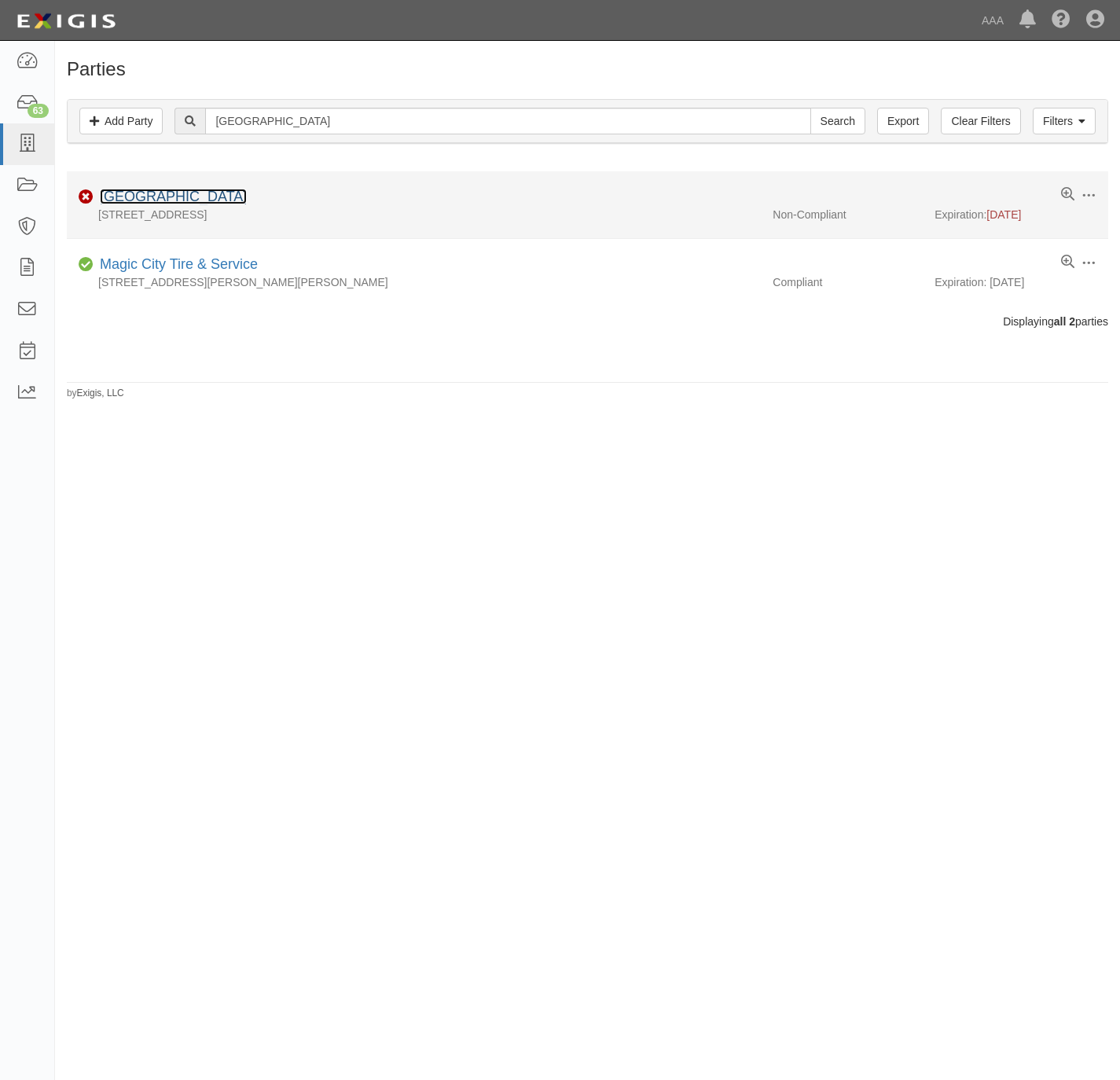
click at [151, 201] on link "[GEOGRAPHIC_DATA]" at bounding box center [173, 196] width 147 height 15
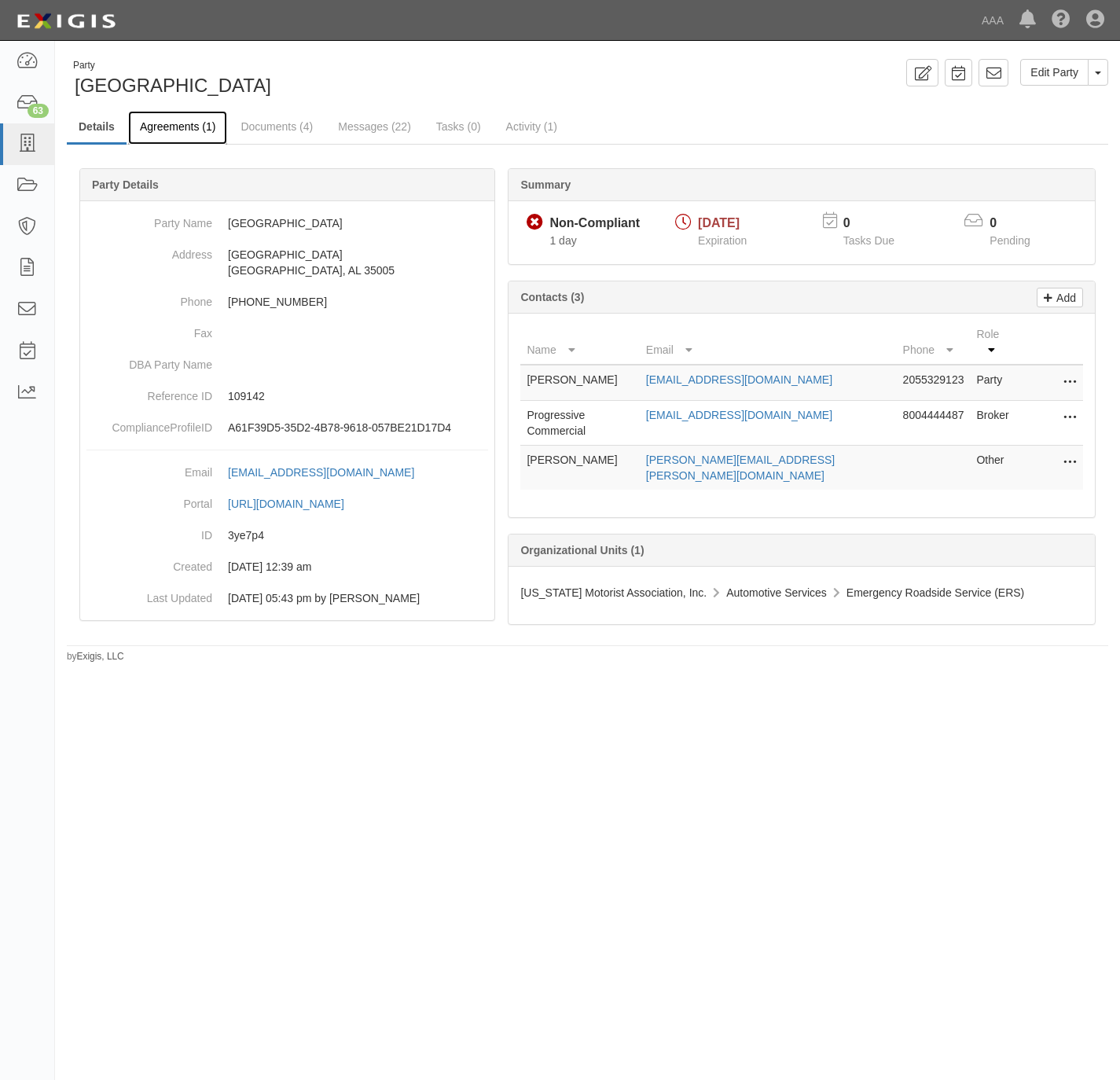
click at [171, 125] on link "Agreements (1)" at bounding box center [177, 128] width 99 height 34
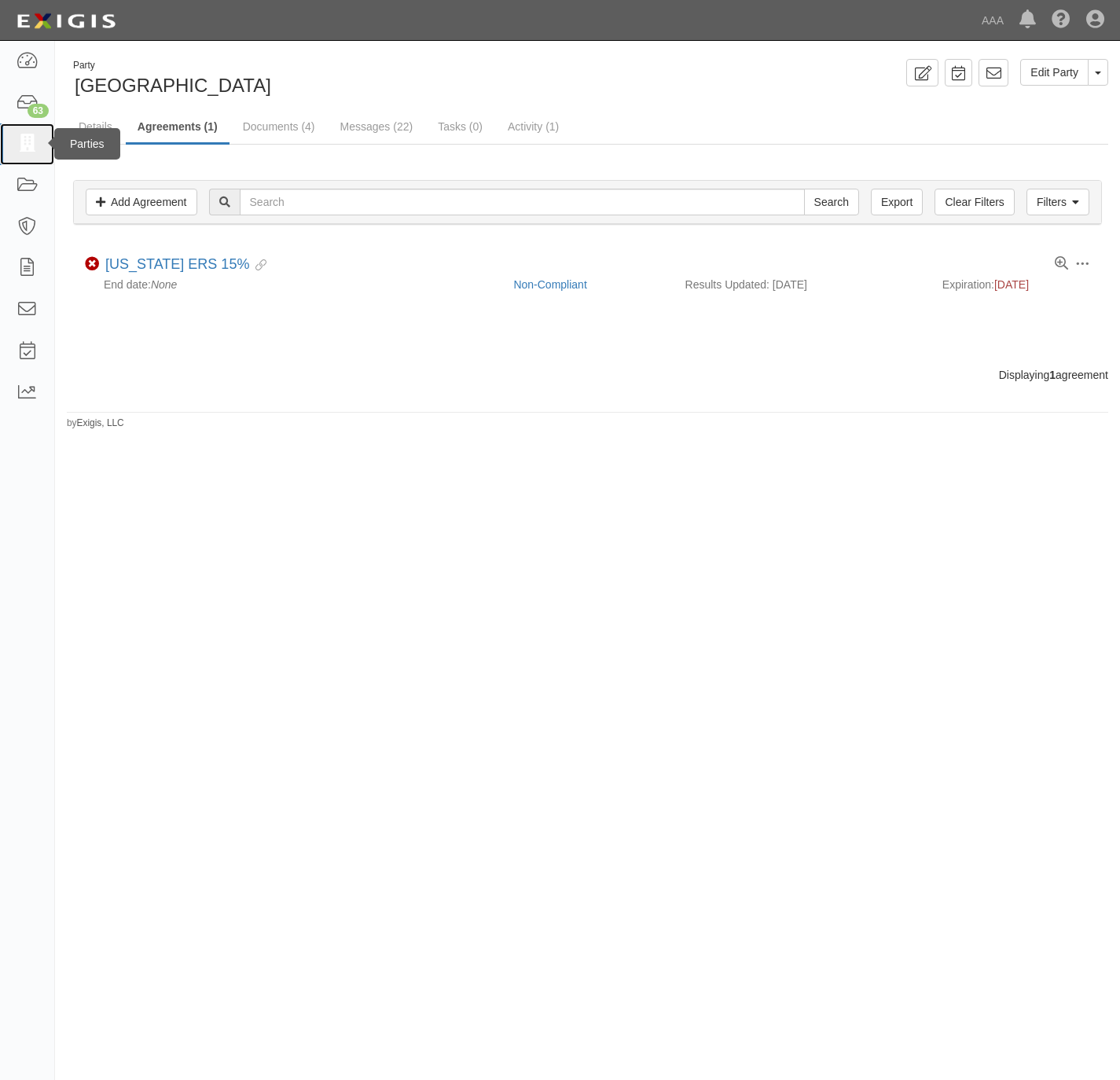
click at [27, 156] on link at bounding box center [27, 144] width 54 height 41
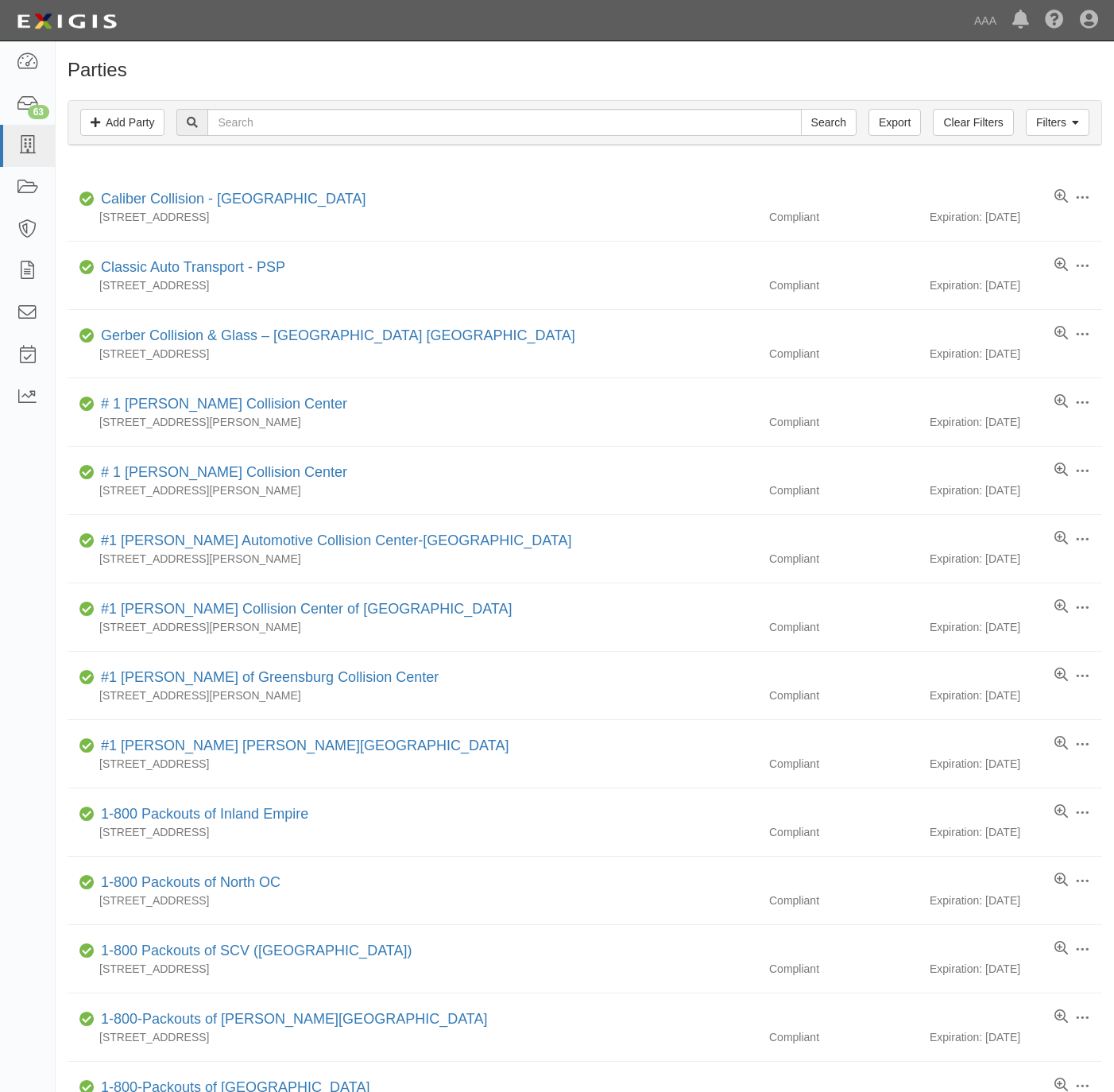
click at [294, 126] on input "text" at bounding box center [504, 123] width 594 height 27
type input "[PERSON_NAME]"
click at [820, 132] on input "Search" at bounding box center [828, 123] width 55 height 27
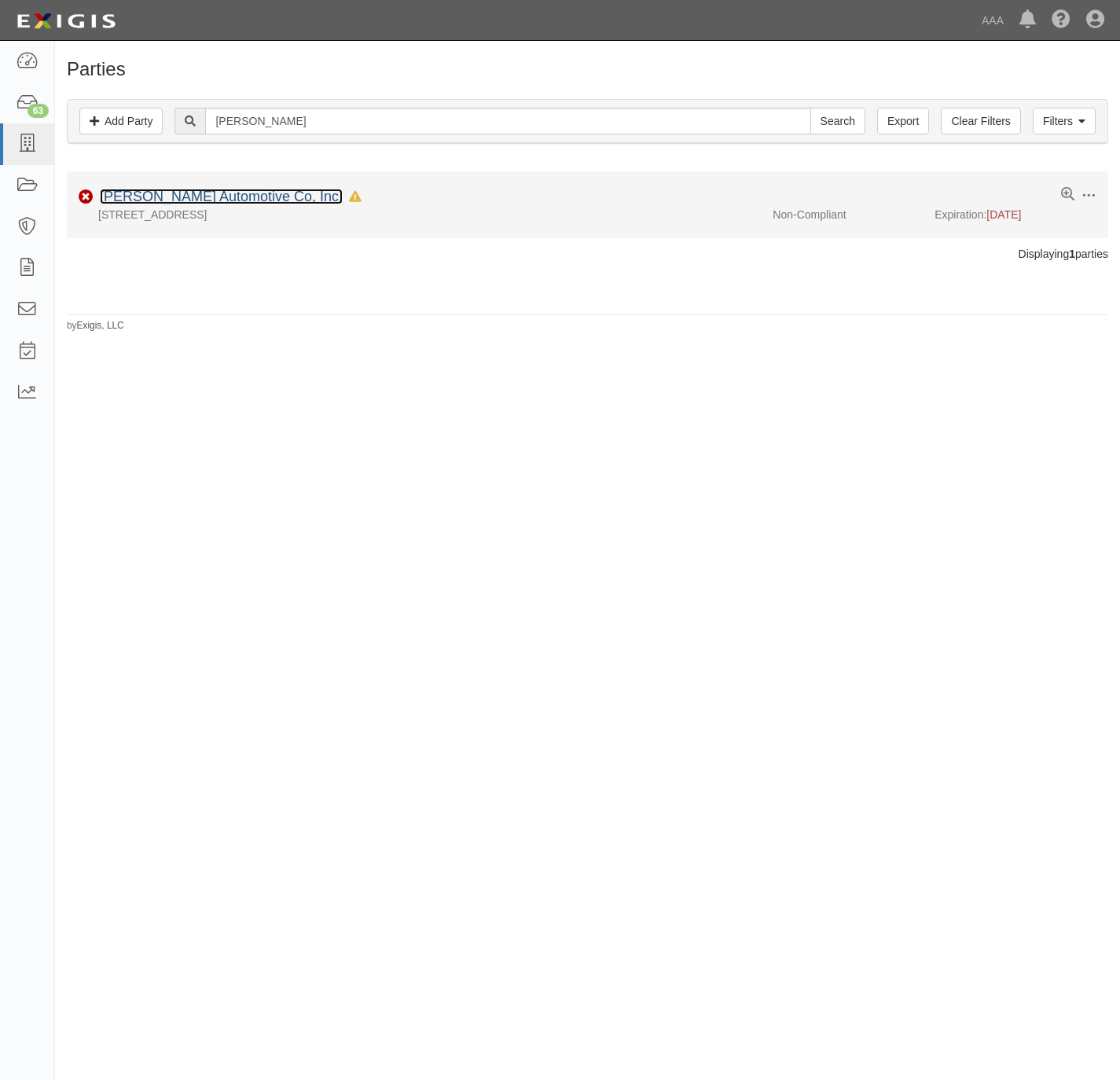
click at [194, 196] on link "[PERSON_NAME] Automotive Co, Inc." at bounding box center [221, 196] width 243 height 15
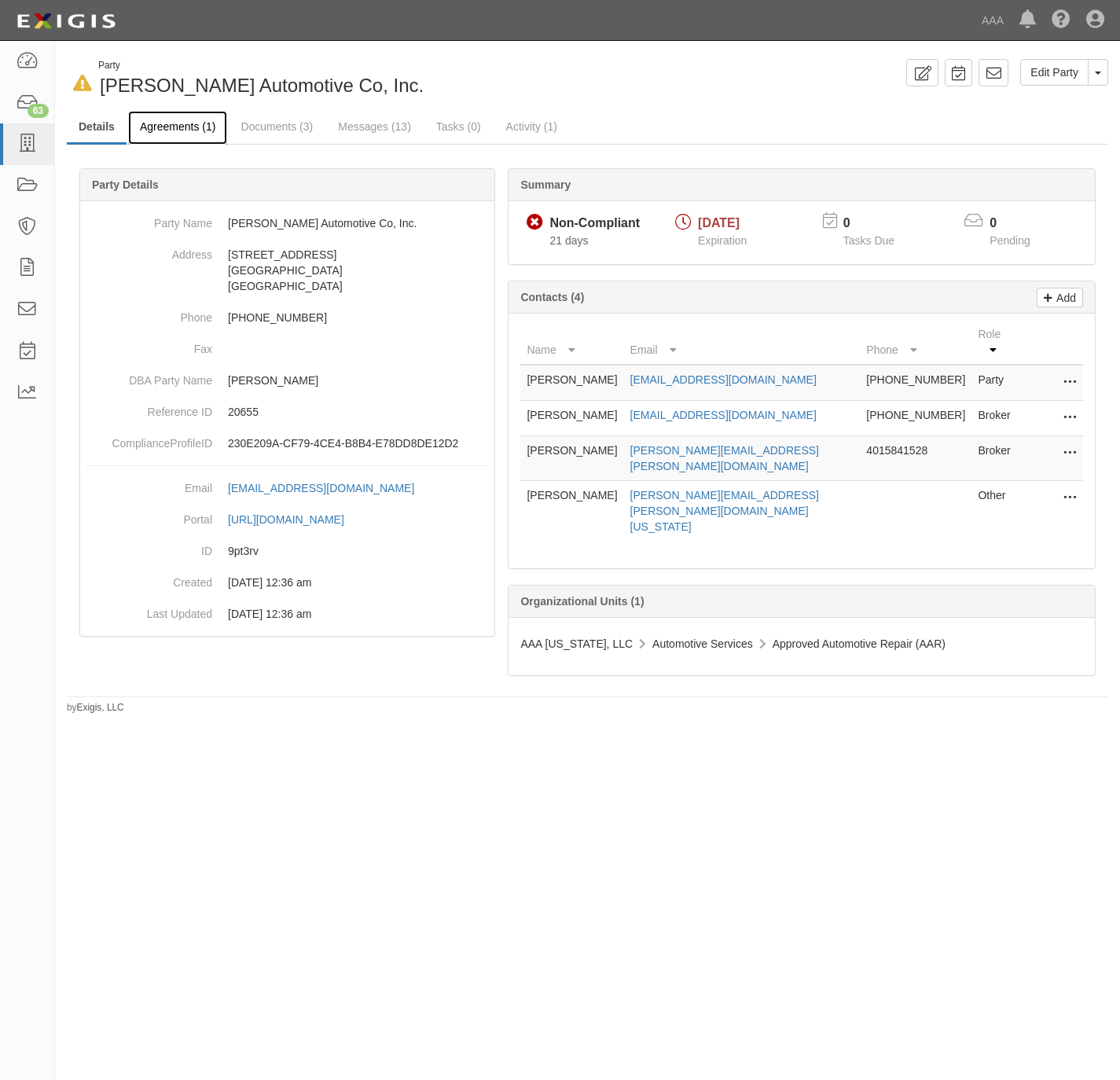
click at [199, 126] on link "Agreements (1)" at bounding box center [177, 128] width 99 height 34
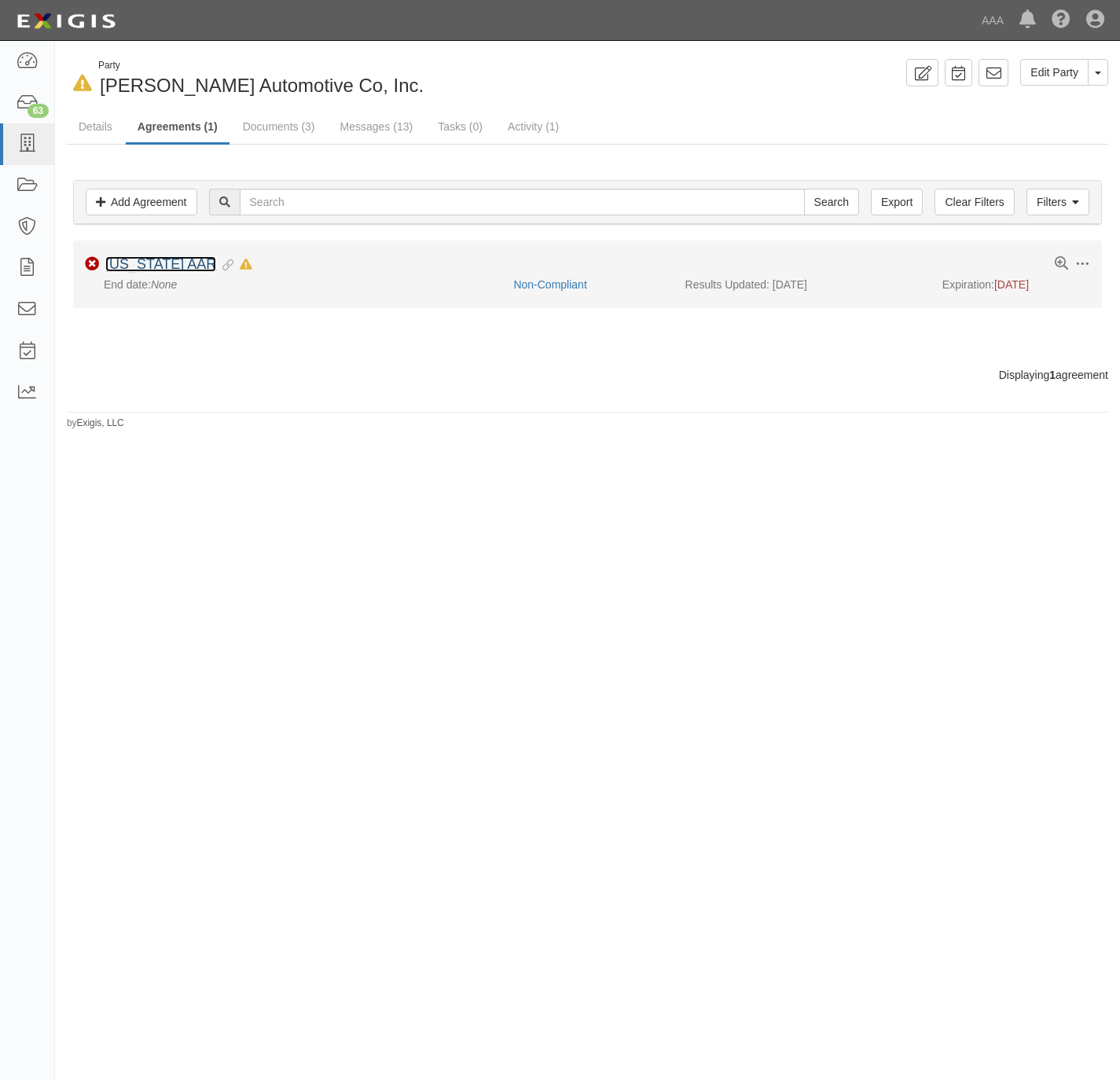
click at [158, 272] on link "Texas AAR" at bounding box center [160, 263] width 111 height 15
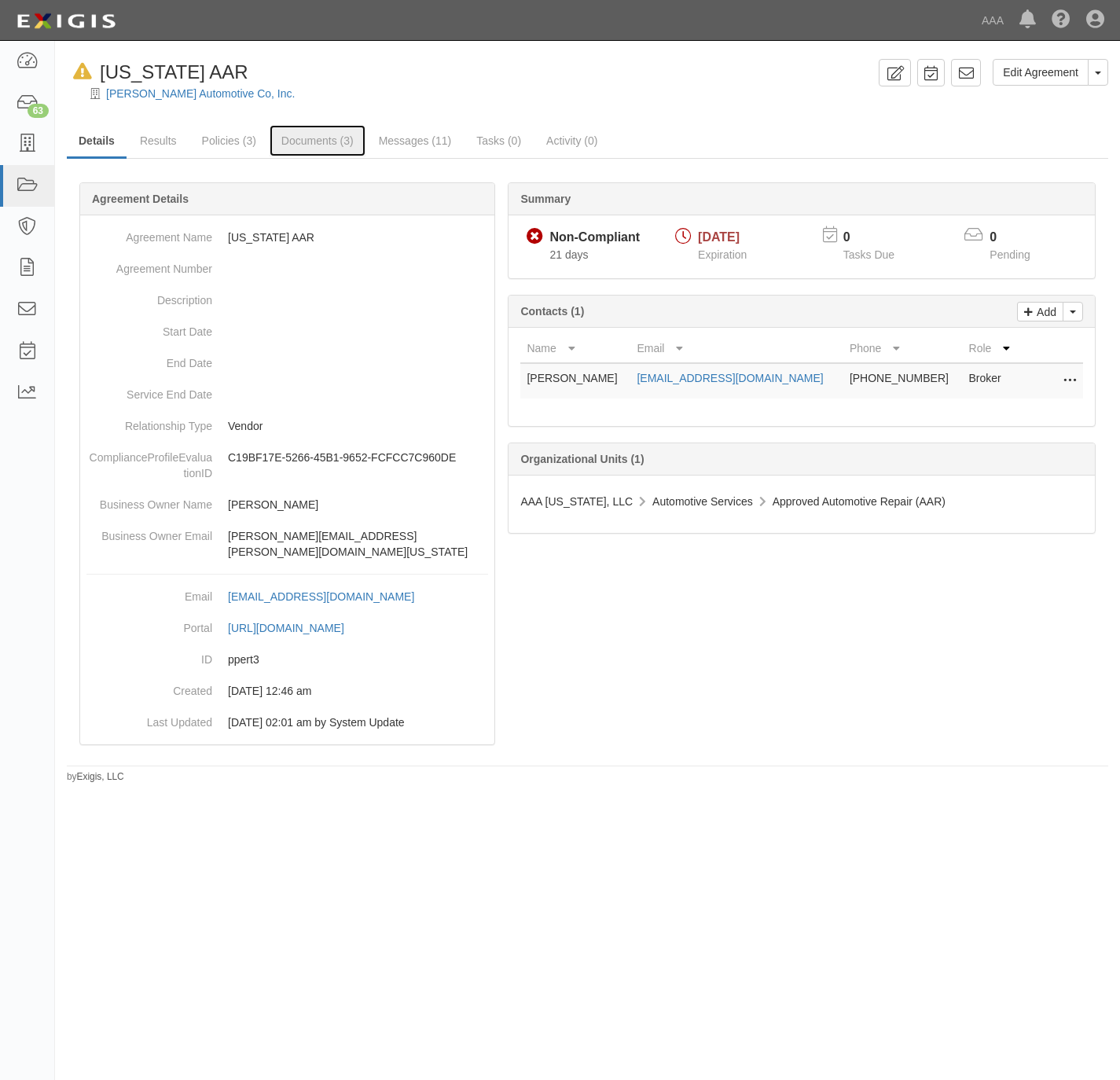
drag, startPoint x: 311, startPoint y: 135, endPoint x: 852, endPoint y: 142, distance: 541.0
click at [311, 135] on link "Documents (3)" at bounding box center [318, 140] width 96 height 31
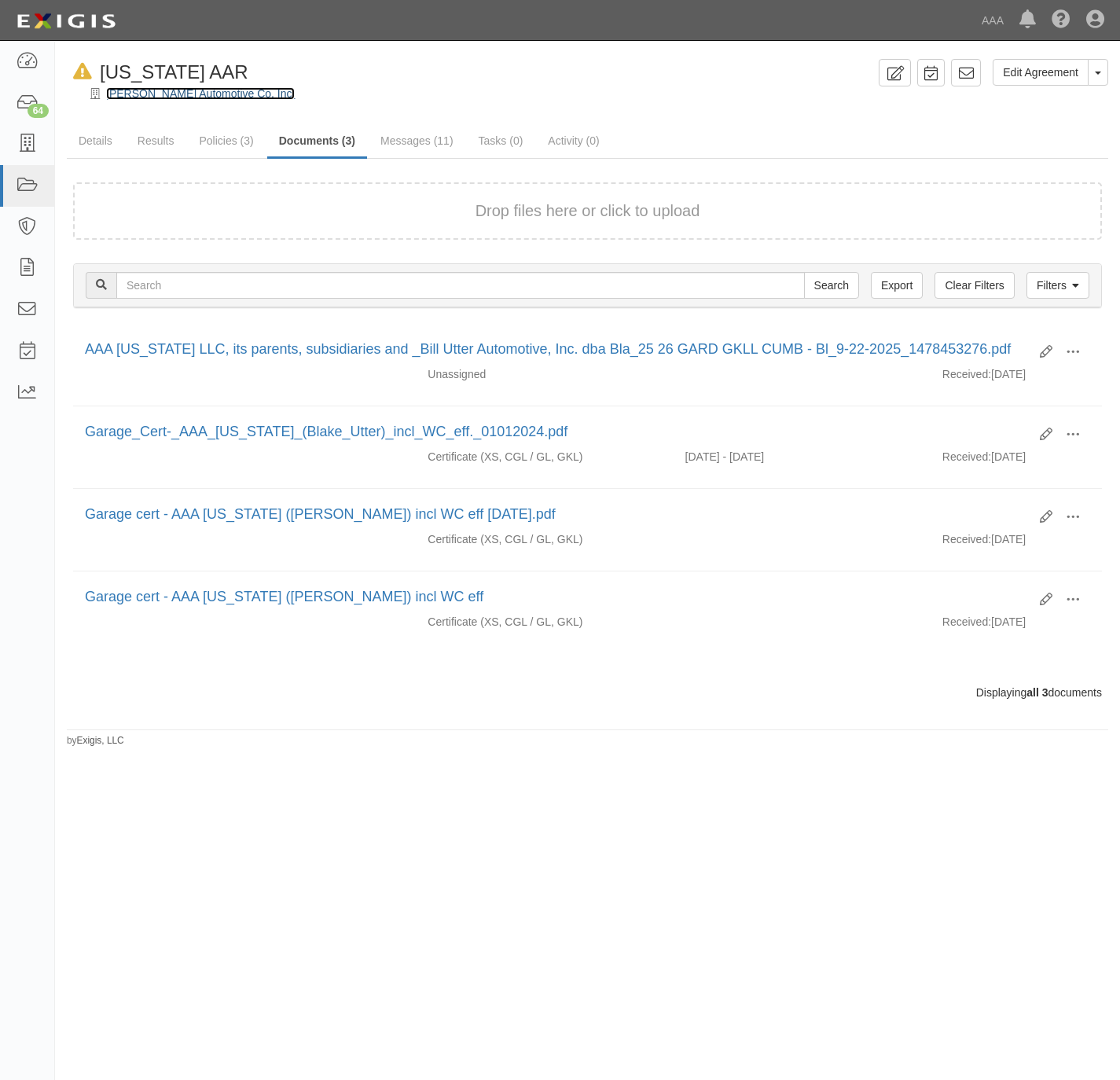
click at [145, 88] on link "[PERSON_NAME] Automotive Co, Inc." at bounding box center [201, 94] width 189 height 13
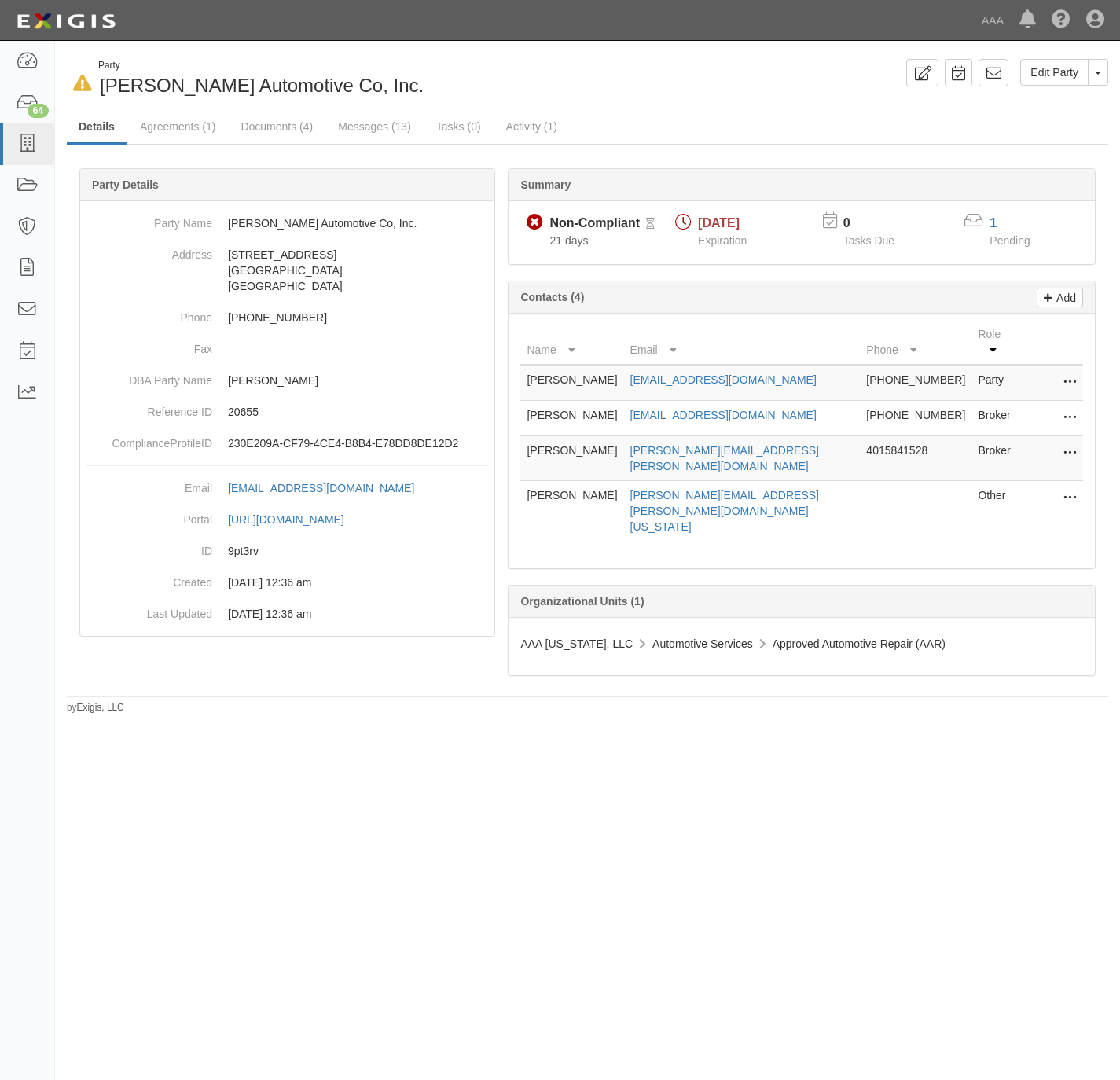
click at [1071, 444] on icon at bounding box center [1071, 453] width 13 height 21
click at [1017, 446] on link "Edit" at bounding box center [1014, 448] width 124 height 28
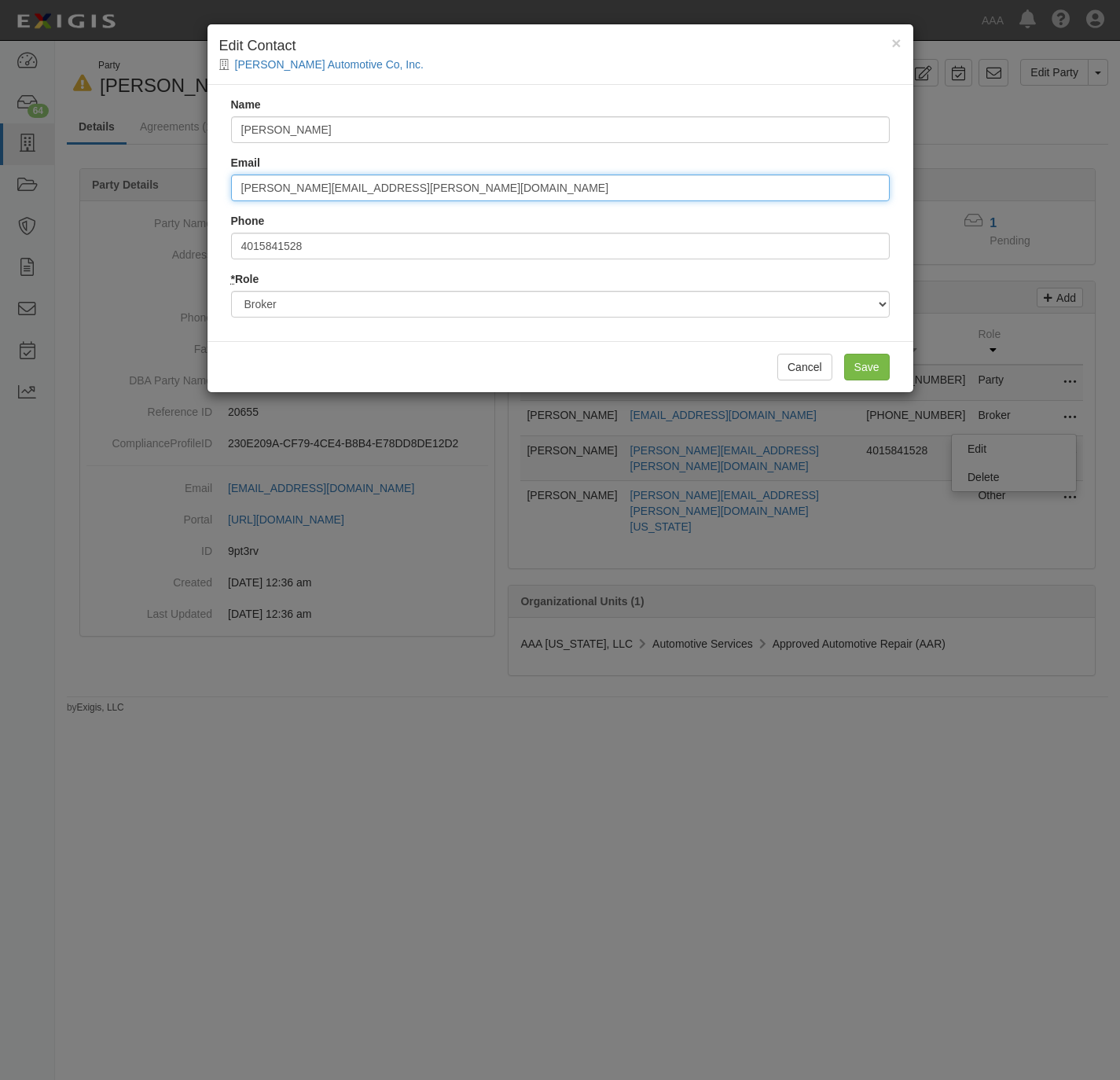
click at [566, 196] on input "Shirley.Setzler@pdpgroupinc.com" at bounding box center [560, 188] width 659 height 27
click at [569, 193] on input "Shirley.Setzler@pdpgroupinc.com" at bounding box center [560, 188] width 659 height 27
click at [569, 192] on input "Shirley.Setzler@pdpgroupinc.com" at bounding box center [560, 188] width 659 height 27
click at [569, 192] on input "Shirley.Setzler@pdpgroupinc.com" at bounding box center [560, 188] width 659 height 27
paste input "certificates@plexusgroupe"
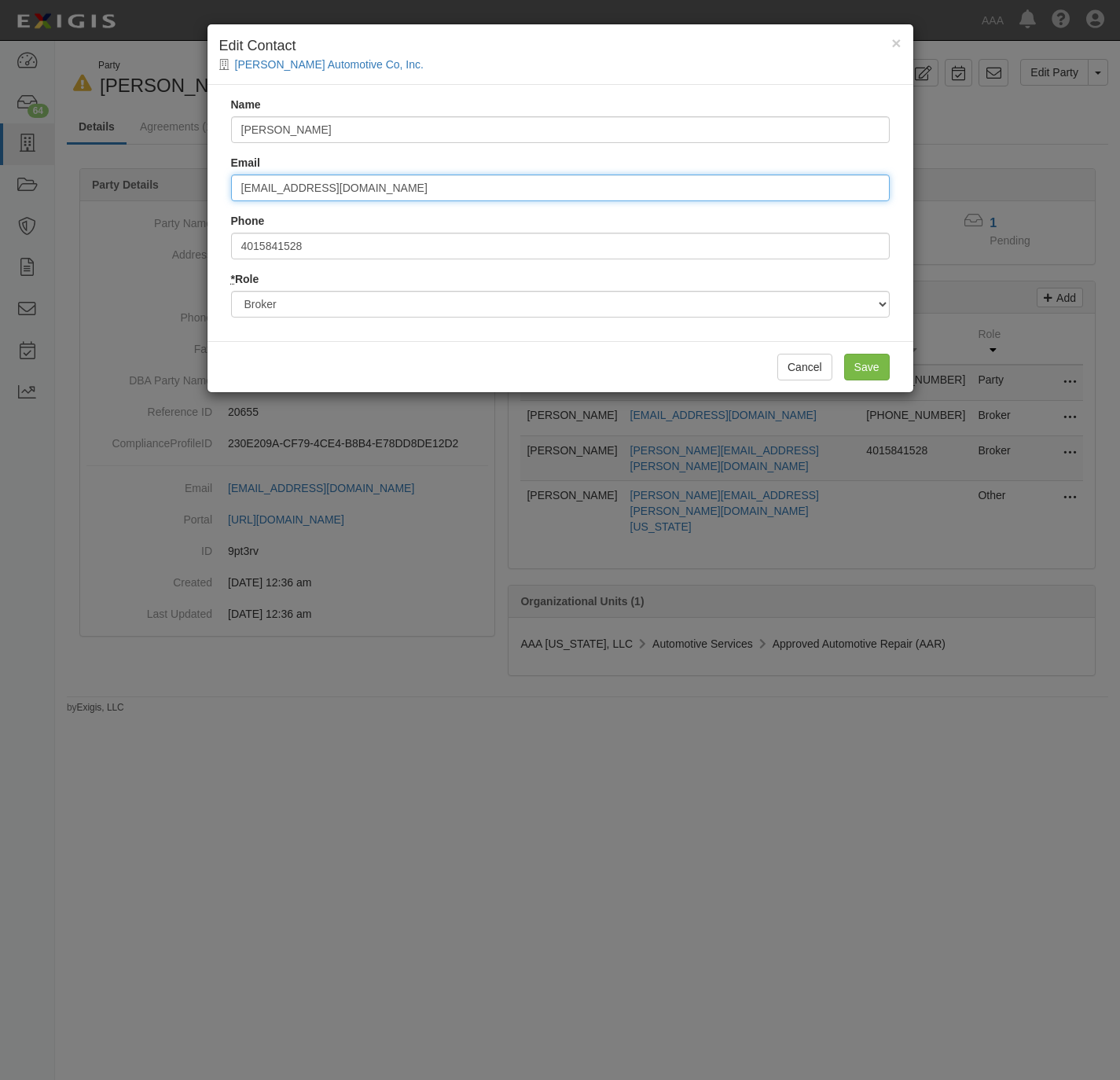
type input "certificates@plexusgroupe.com"
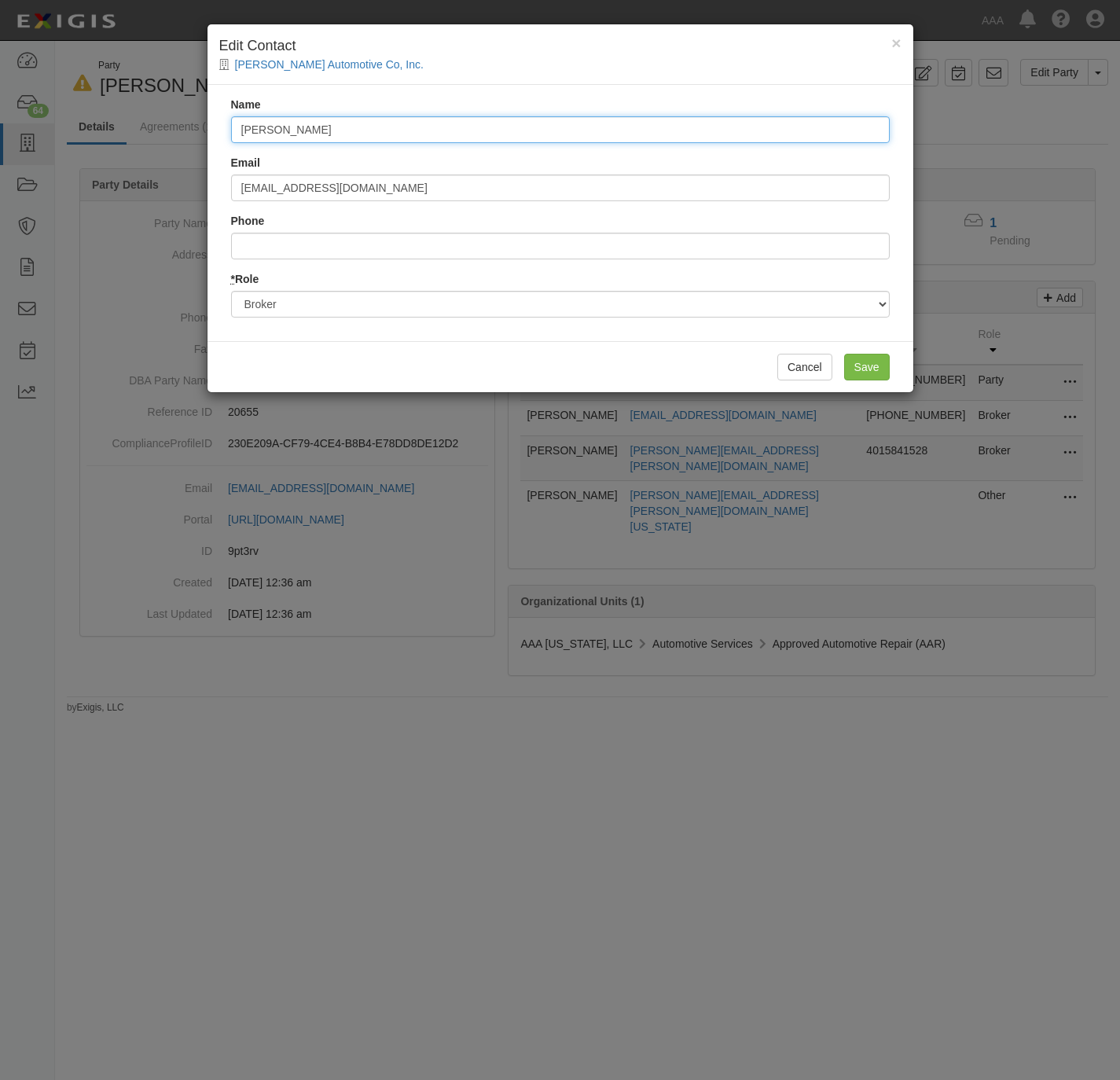
click at [506, 134] on input "Diane Setzler" at bounding box center [560, 129] width 659 height 27
click at [506, 133] on input "Diane Setzler" at bounding box center [560, 129] width 659 height 27
paste input "Certificates"
type input "Certificates"
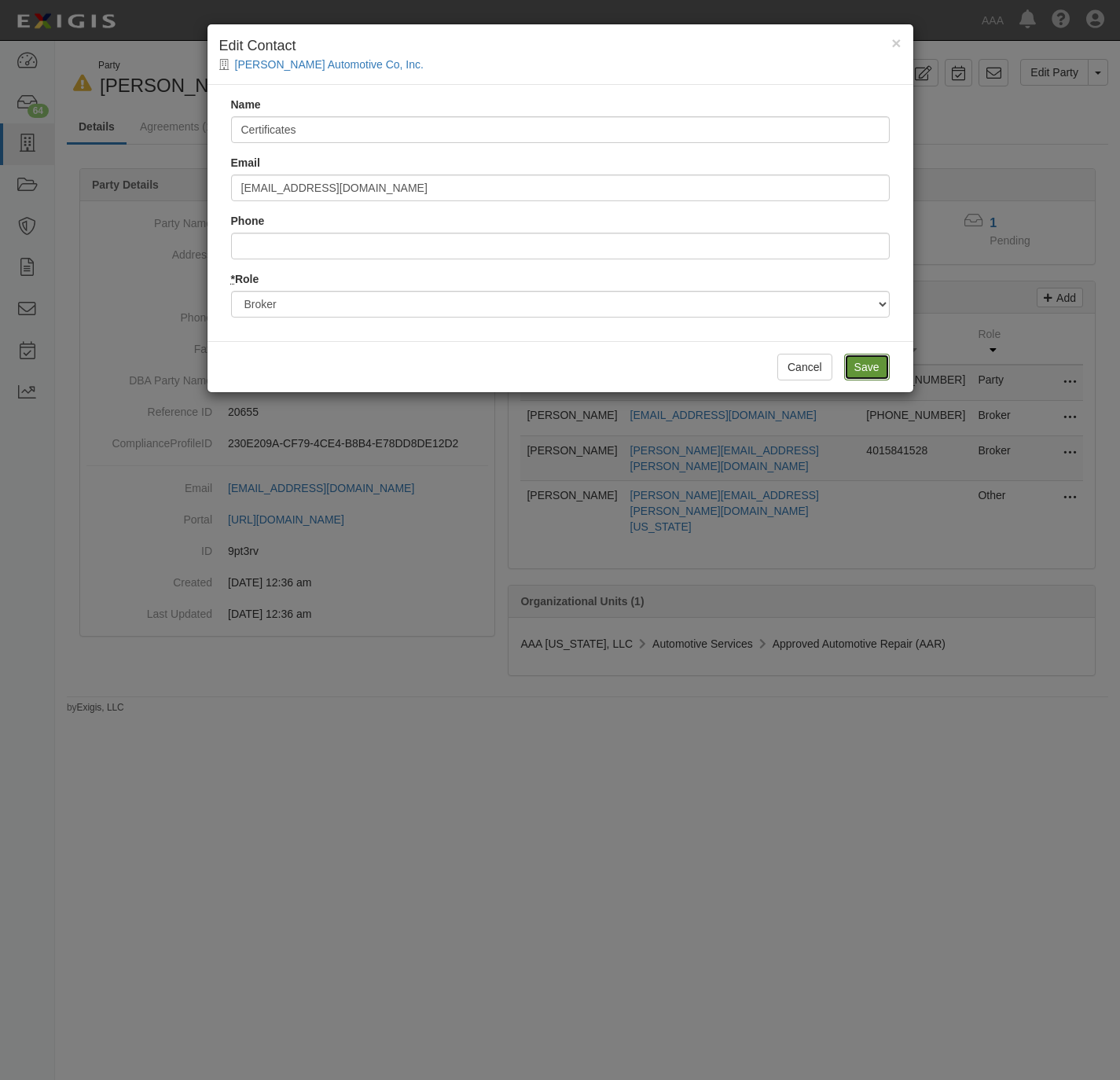
click at [873, 368] on input "Save" at bounding box center [867, 367] width 46 height 27
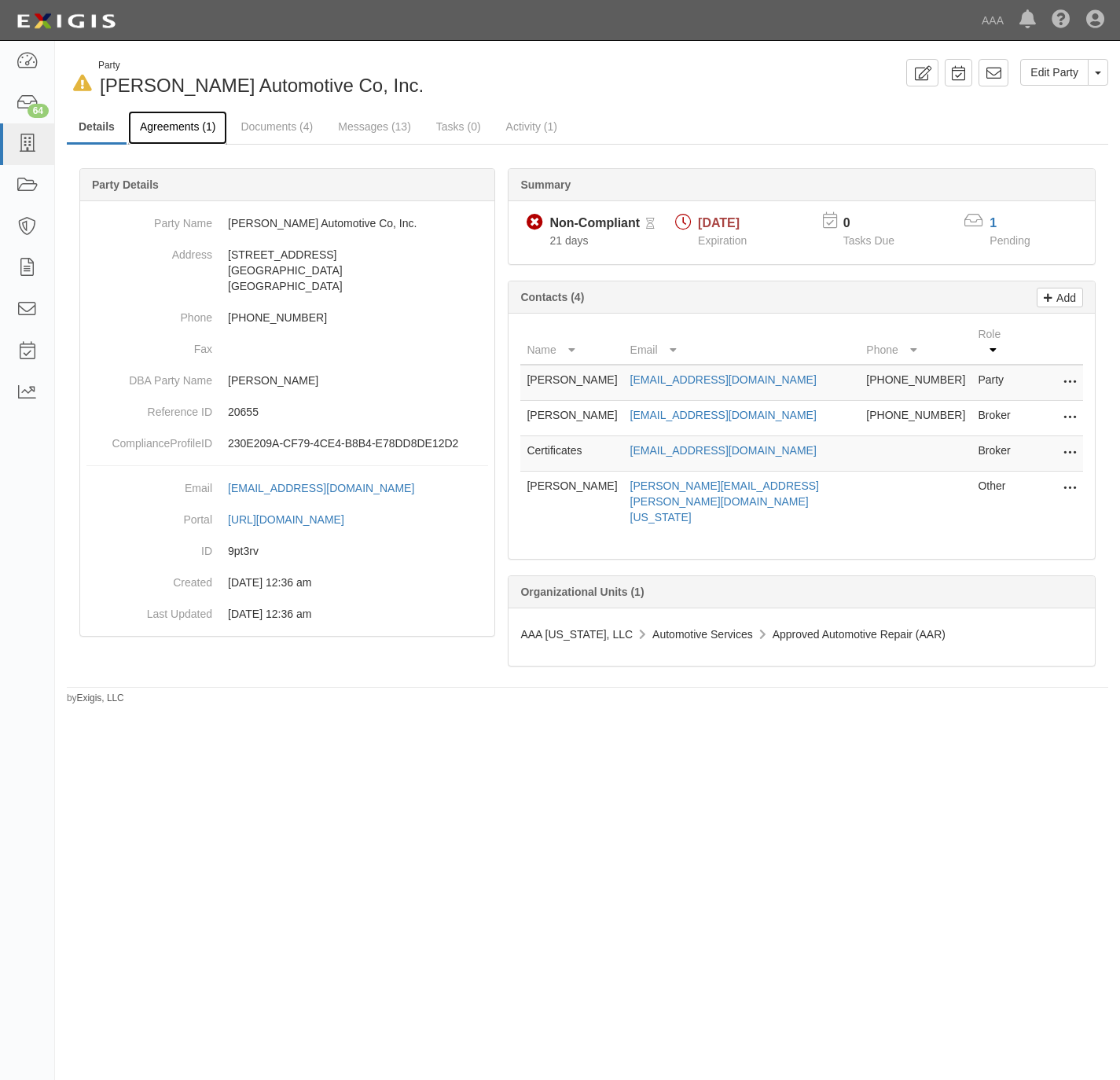
click at [166, 116] on link "Agreements (1)" at bounding box center [177, 128] width 99 height 34
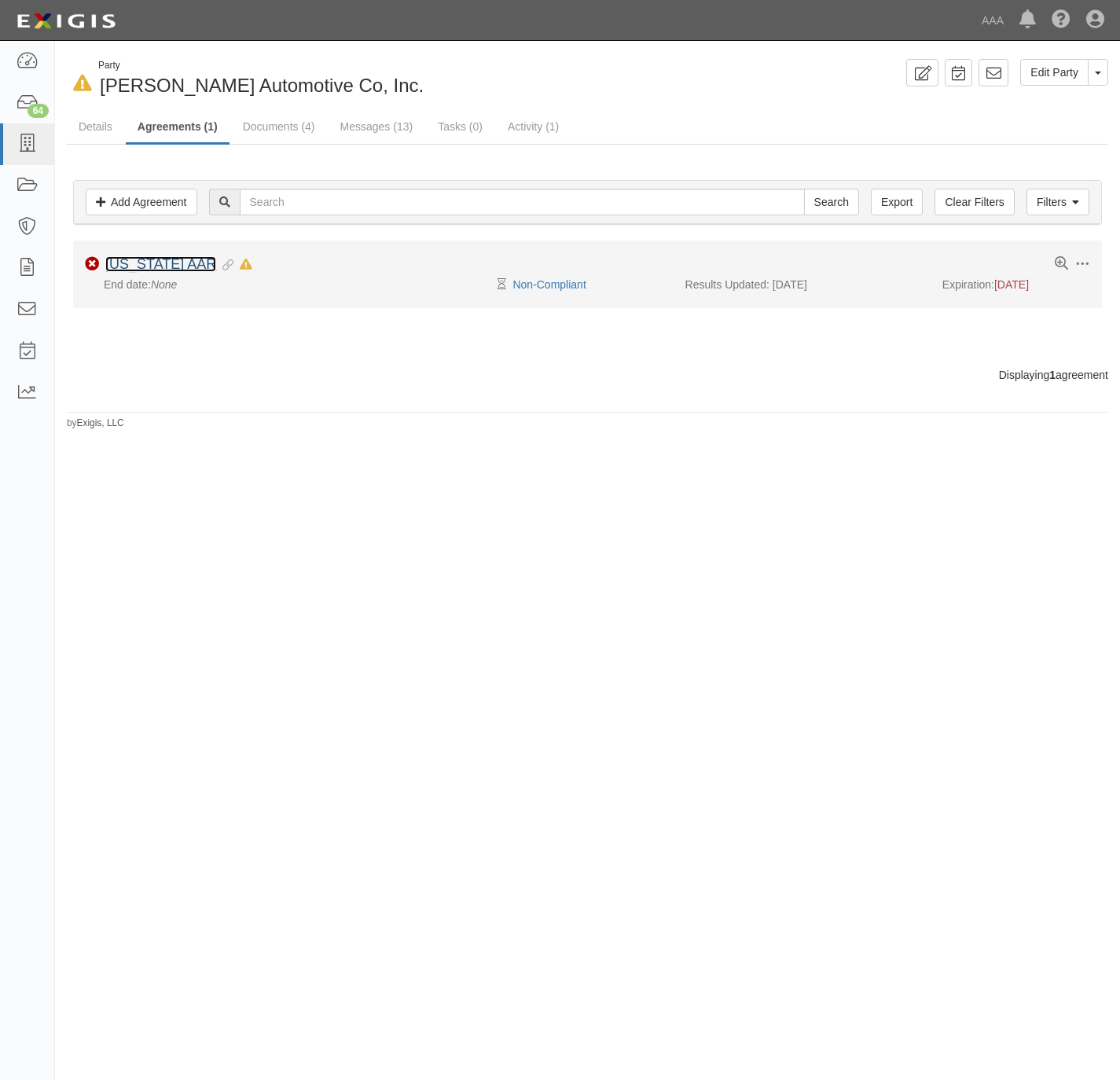
click at [168, 269] on link "Texas AAR" at bounding box center [160, 263] width 111 height 15
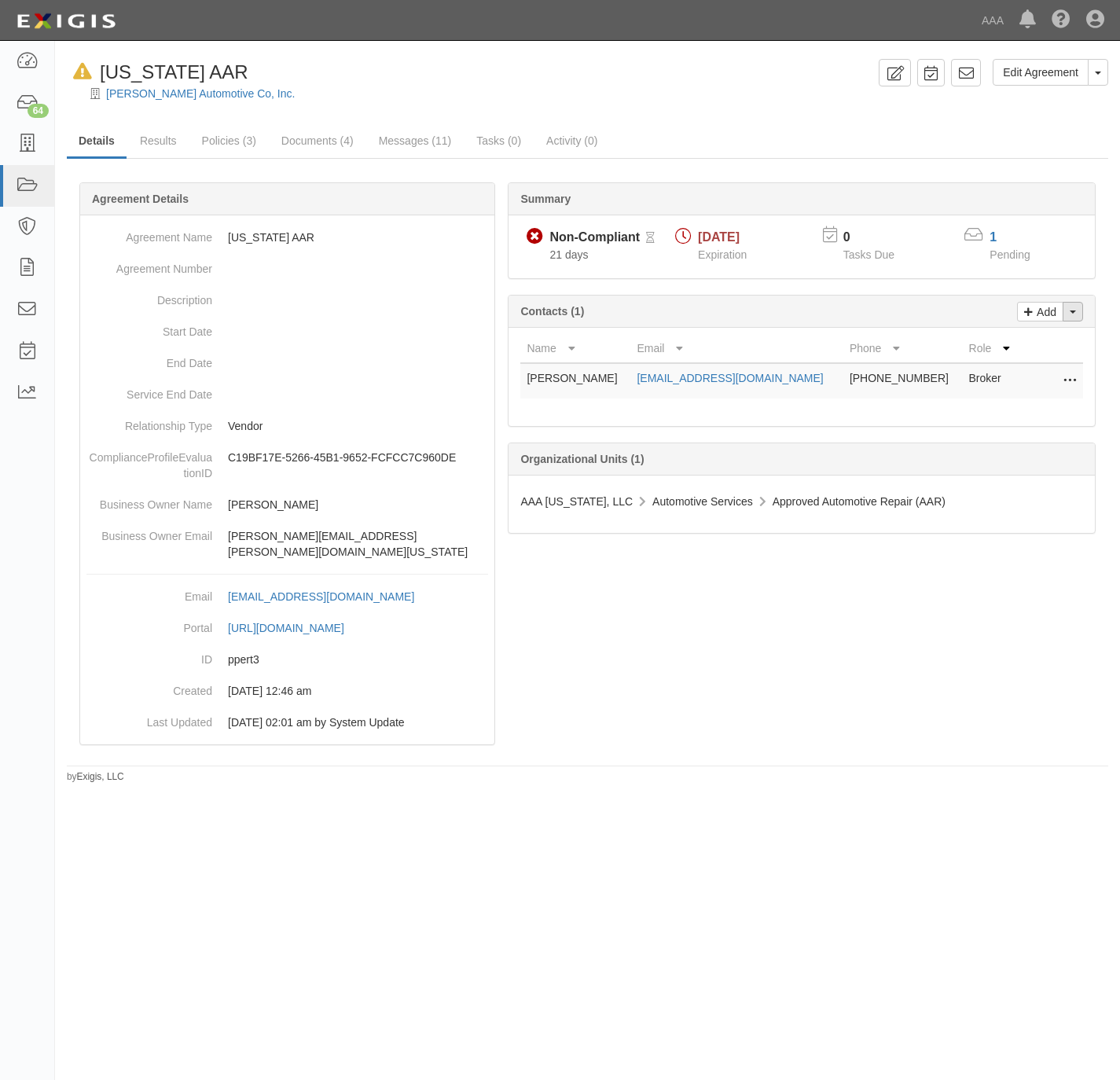
click at [1074, 314] on span "button" at bounding box center [1073, 311] width 6 height 3
click at [1015, 344] on link "Change contacts" at bounding box center [1020, 339] width 124 height 21
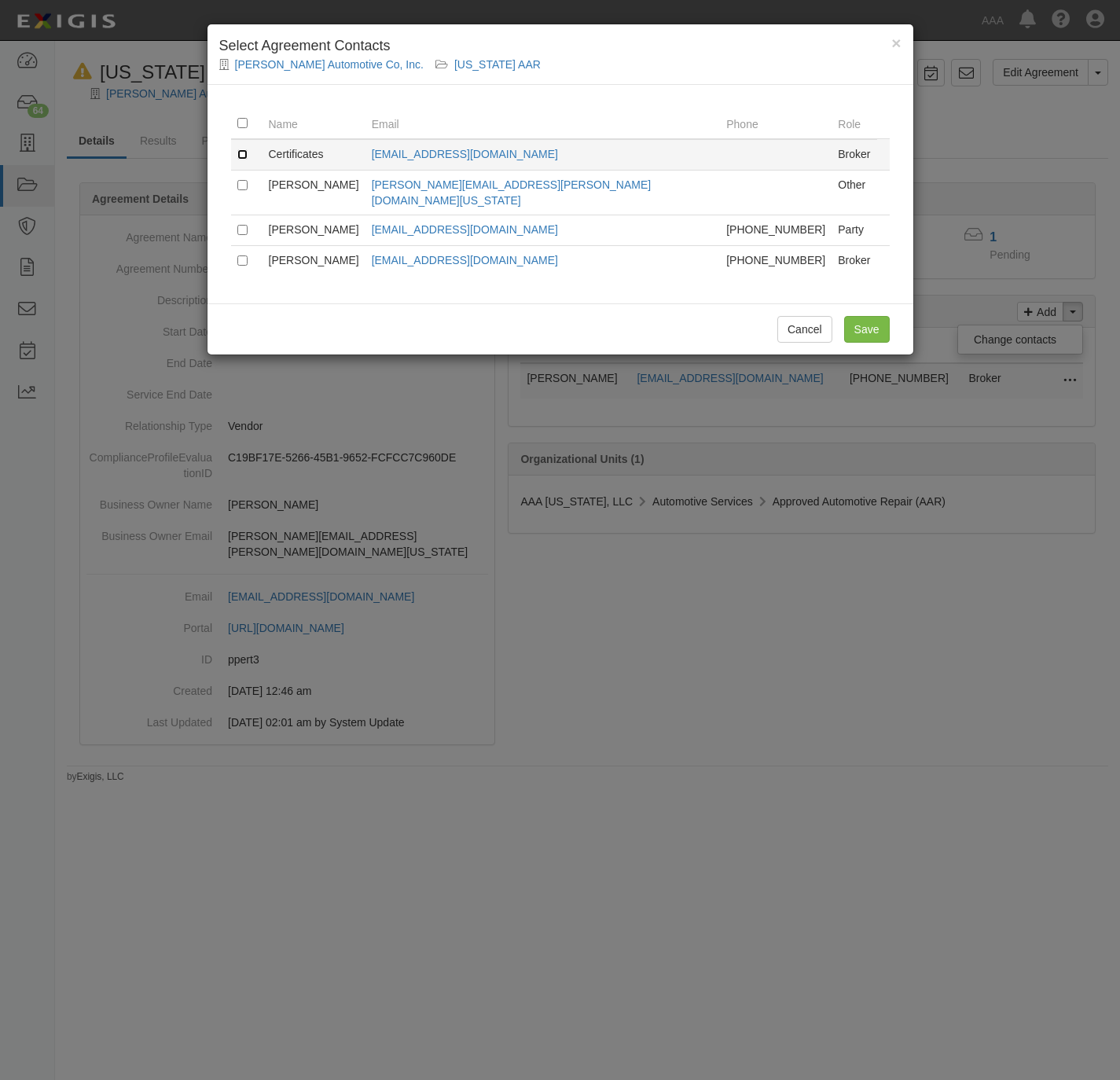
click at [243, 151] on input "checkbox" at bounding box center [242, 154] width 10 height 10
checkbox input "true"
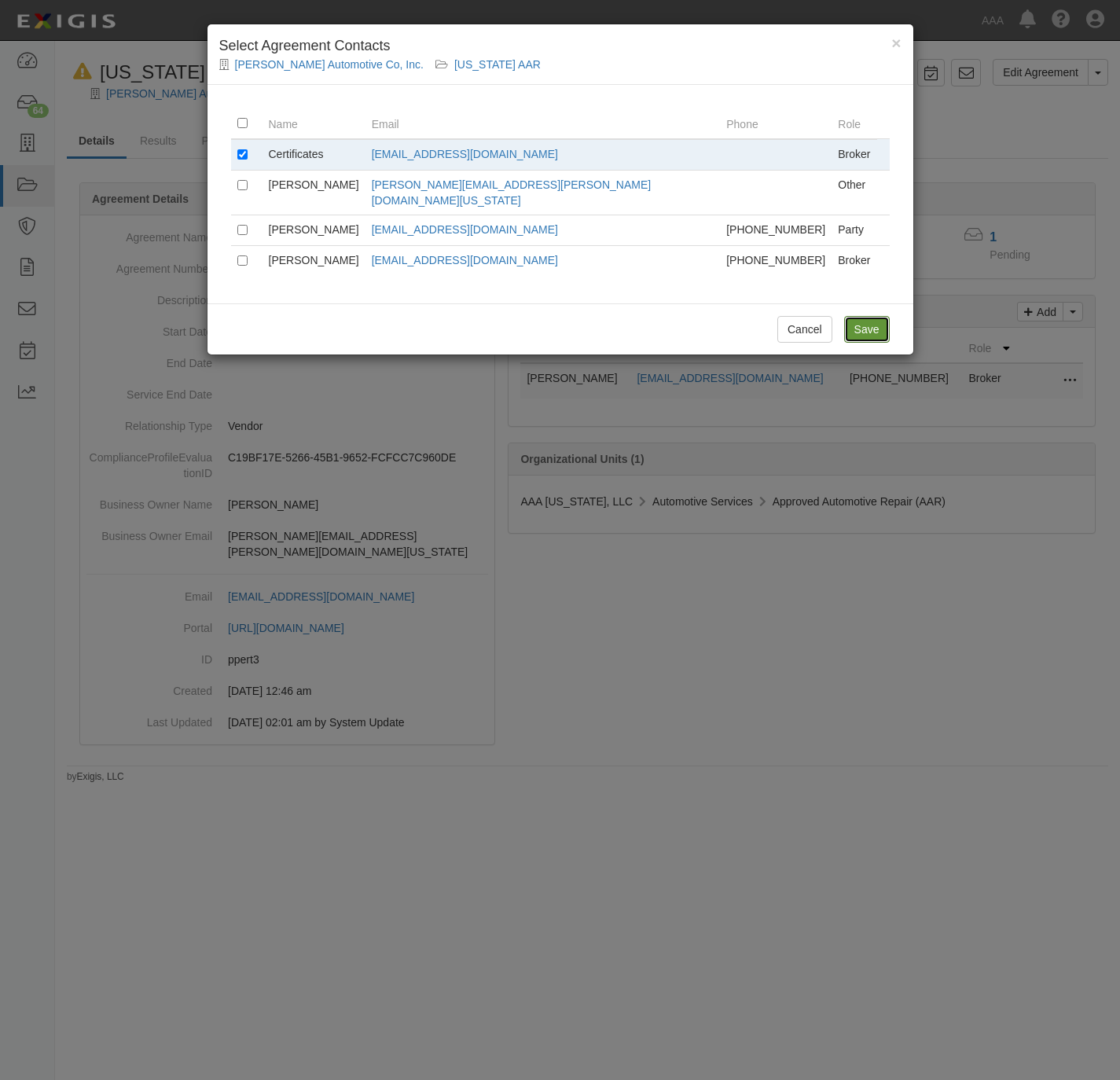
click at [869, 324] on input "Save" at bounding box center [867, 329] width 46 height 27
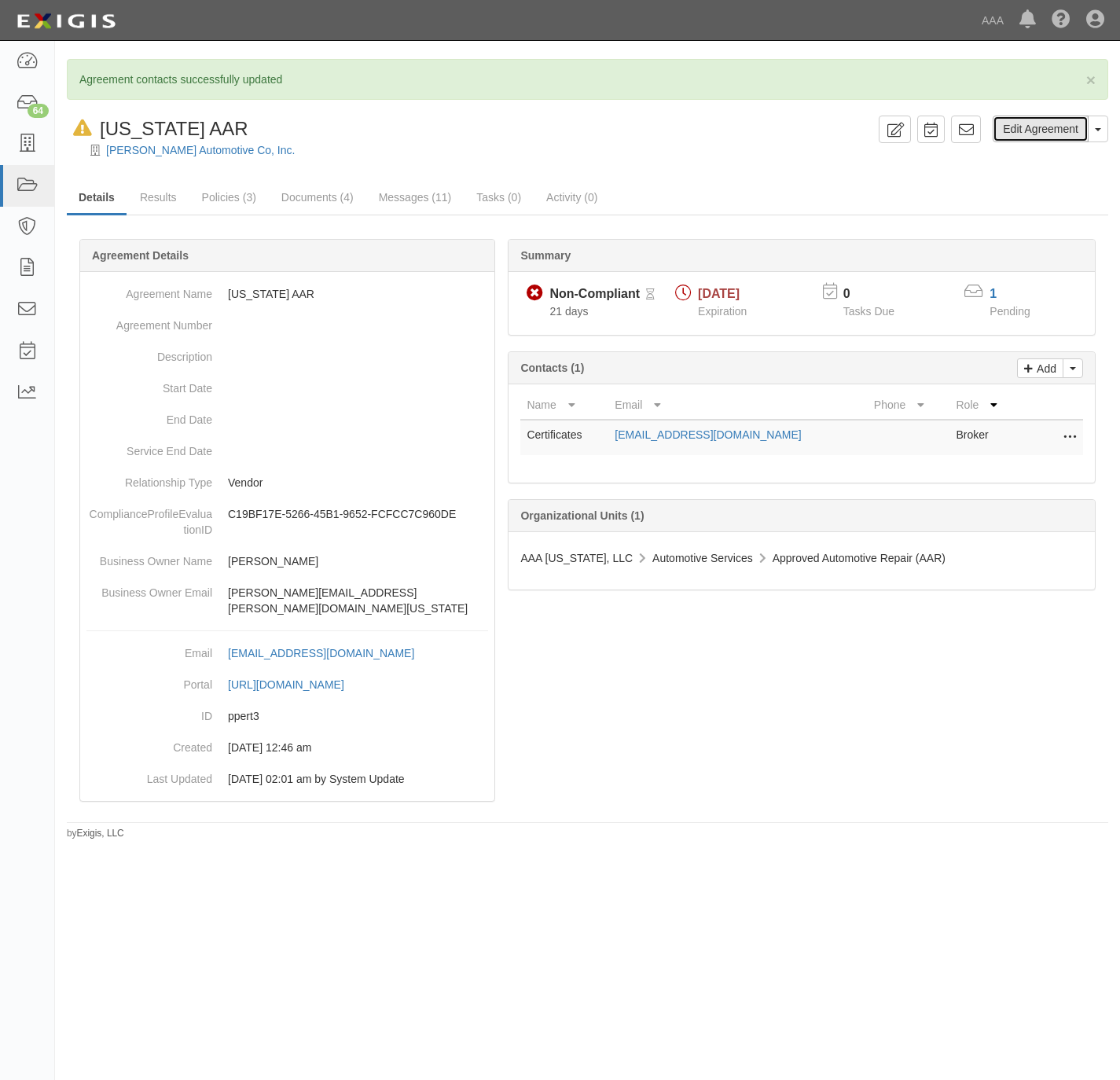
click at [1033, 132] on link "Edit Agreement" at bounding box center [1041, 129] width 96 height 27
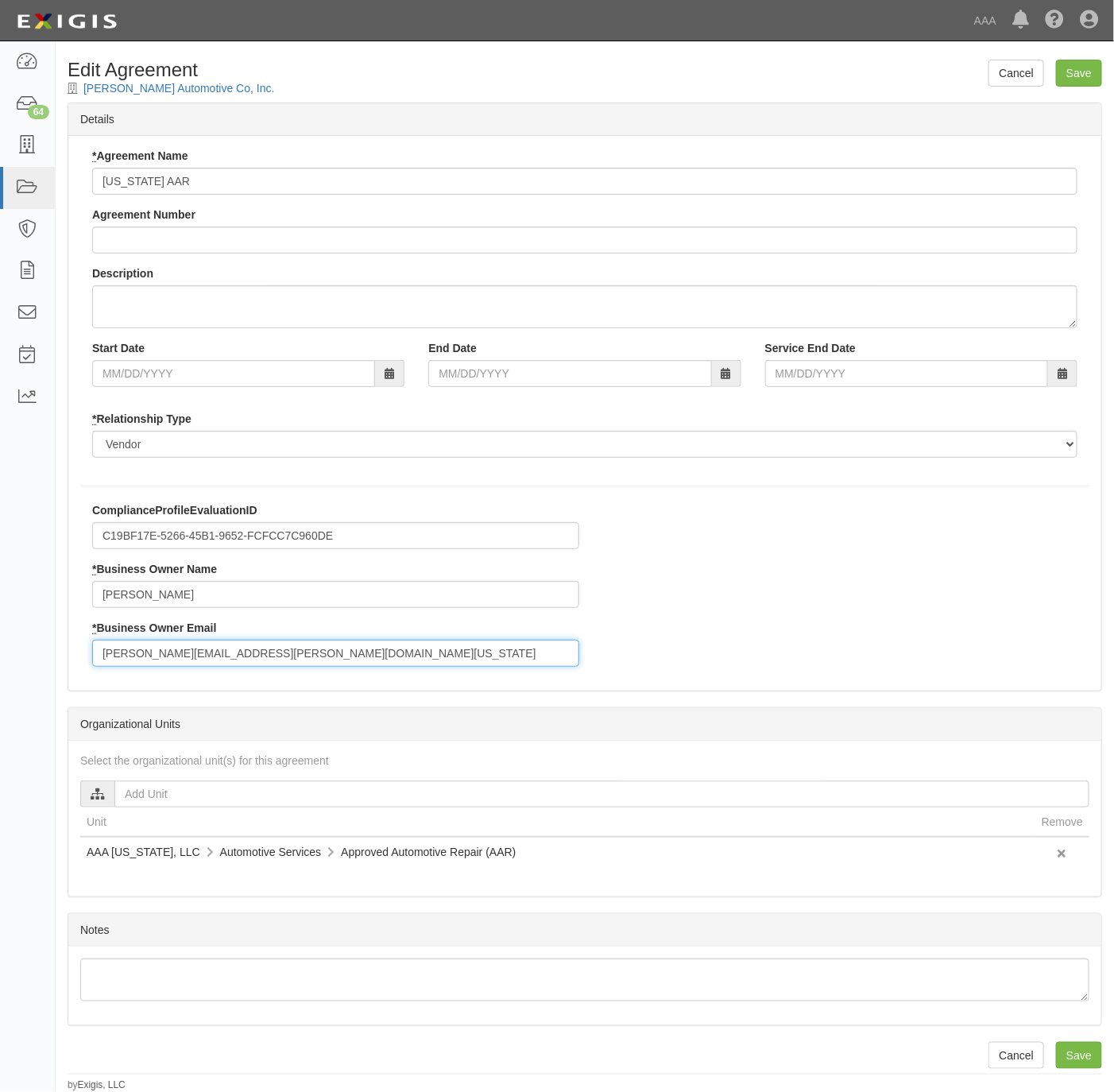
drag, startPoint x: 258, startPoint y: 663, endPoint x: 196, endPoint y: 664, distance: 62.0
click at [196, 664] on input "[PERSON_NAME][EMAIL_ADDRESS][PERSON_NAME][DOMAIN_NAME][US_STATE]" at bounding box center [336, 654] width 487 height 27
click at [319, 660] on input "boone.ericca@ace.aaa.com" at bounding box center [336, 654] width 487 height 27
click at [320, 660] on input "boone.ericca@ace.aaa.com" at bounding box center [336, 654] width 487 height 27
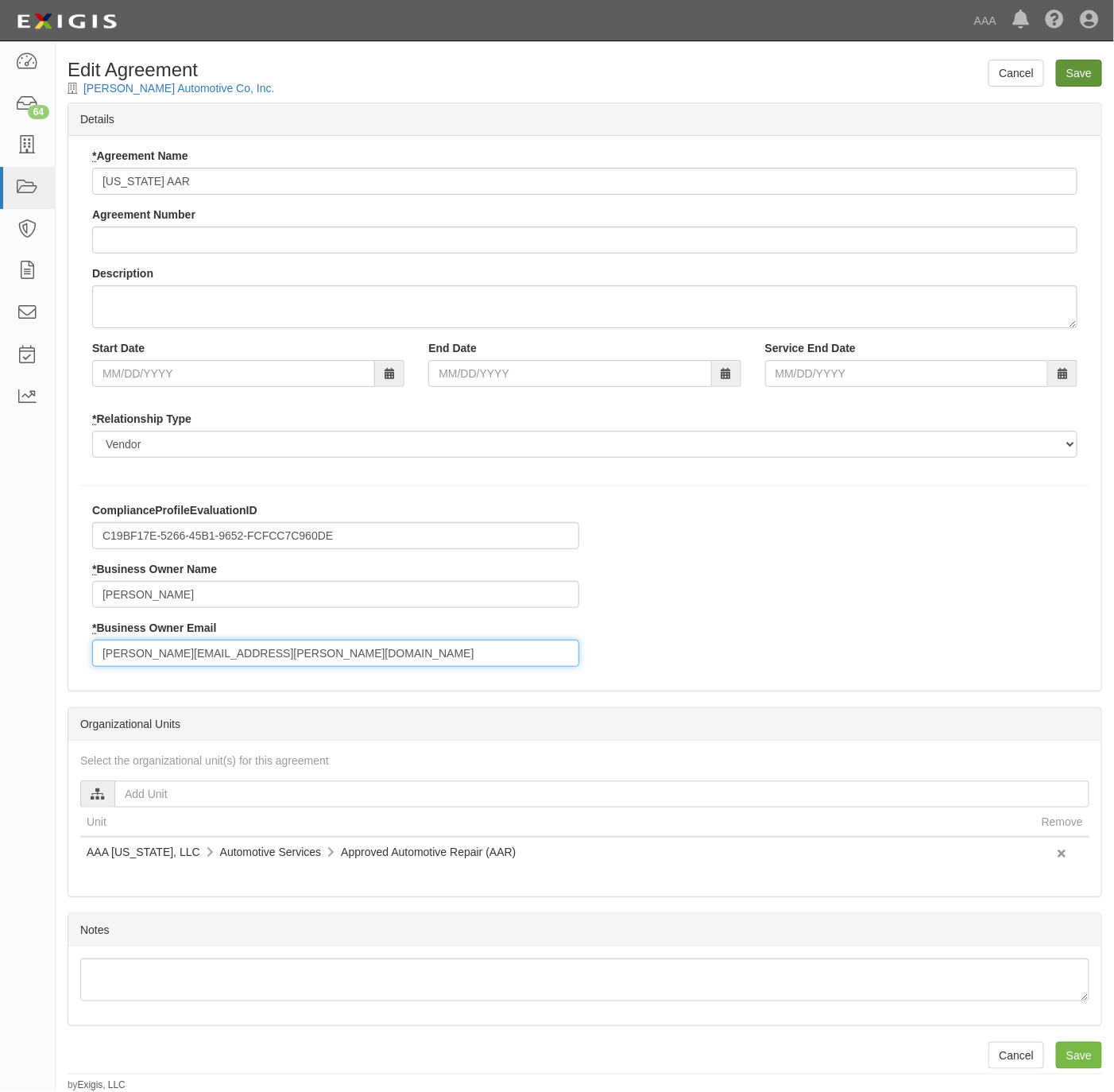
type input "[PERSON_NAME][EMAIL_ADDRESS][PERSON_NAME][DOMAIN_NAME]"
click at [1073, 73] on input "Save" at bounding box center [1079, 74] width 46 height 27
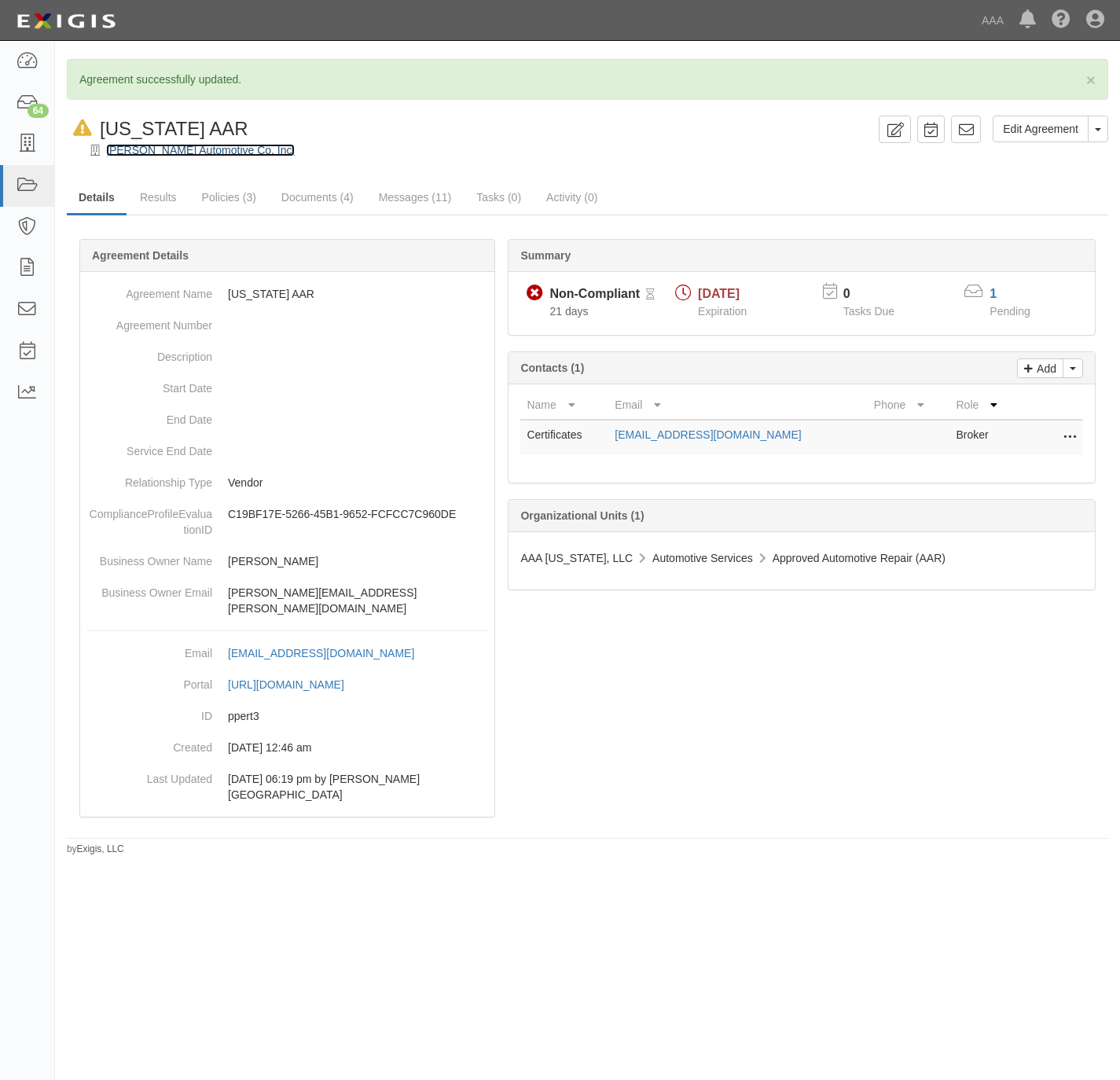
click at [170, 148] on link "[PERSON_NAME] Automotive Co, Inc." at bounding box center [201, 150] width 189 height 13
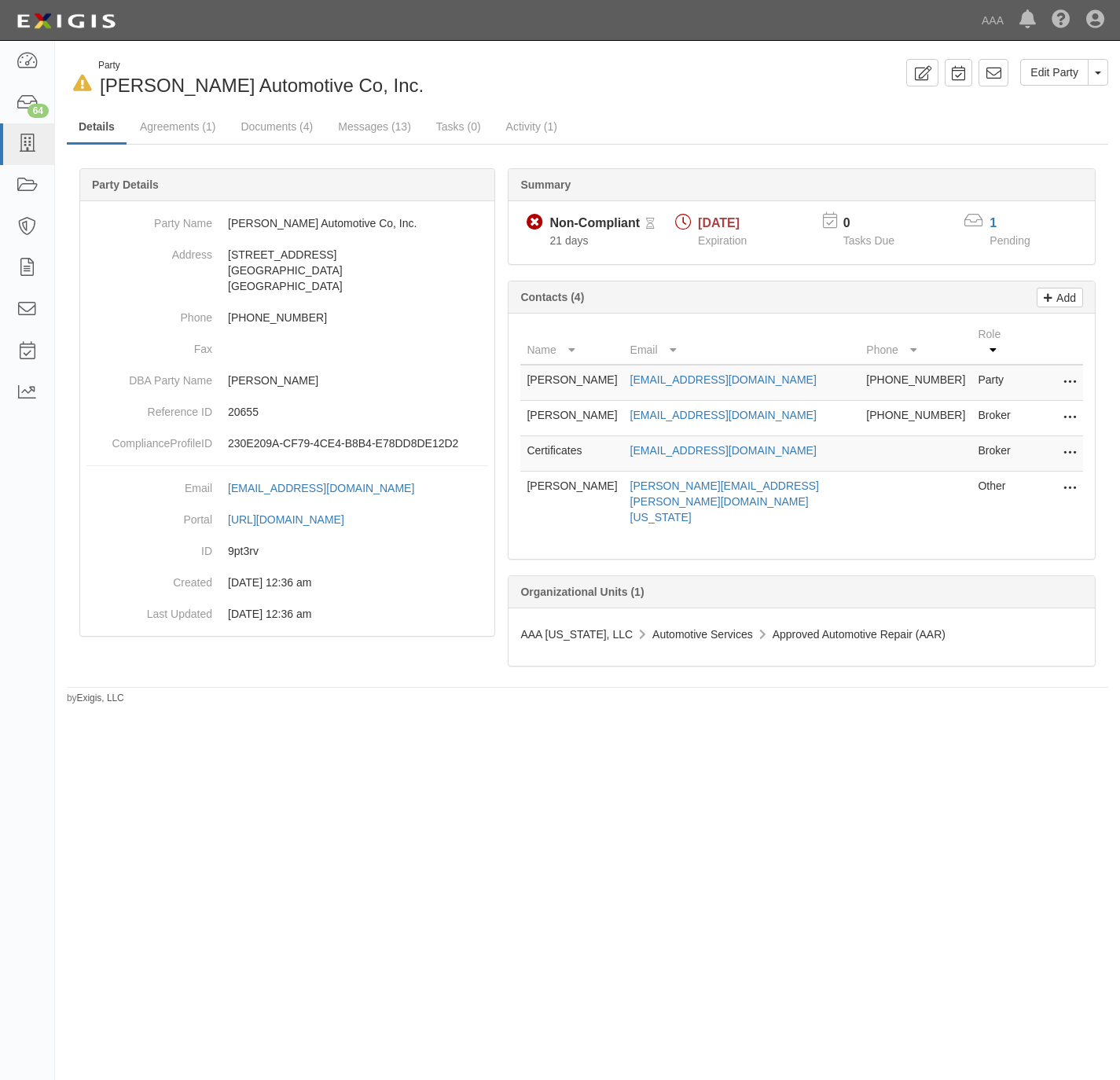
click at [1070, 484] on icon at bounding box center [1071, 488] width 13 height 21
click at [975, 486] on link "Edit" at bounding box center [1014, 484] width 124 height 28
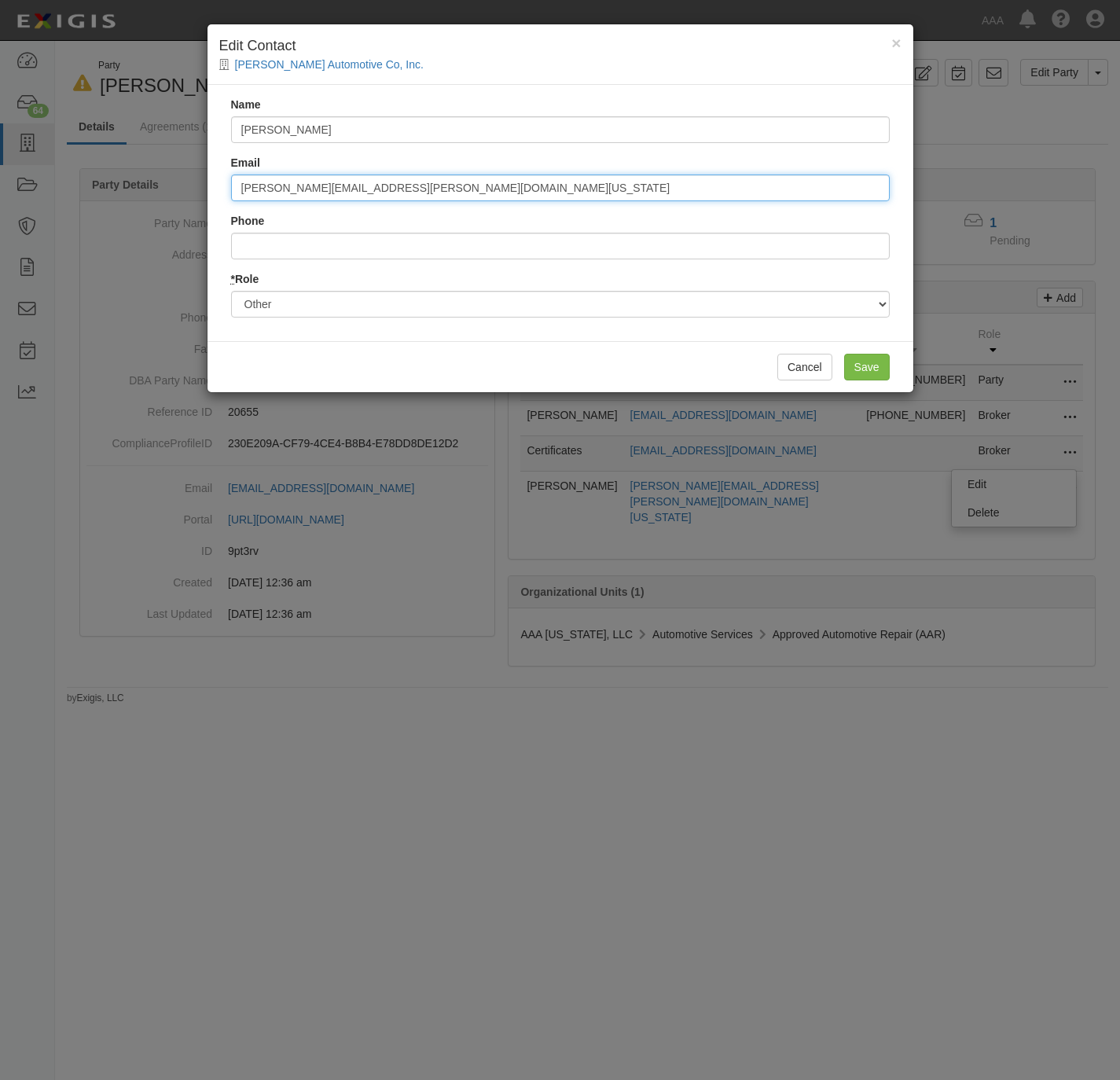
click at [465, 189] on input "boone.ericca@aaa-texas.com" at bounding box center [560, 188] width 659 height 27
paste input "ce.aaa"
type input "boone.ericca@ace.aaa.com"
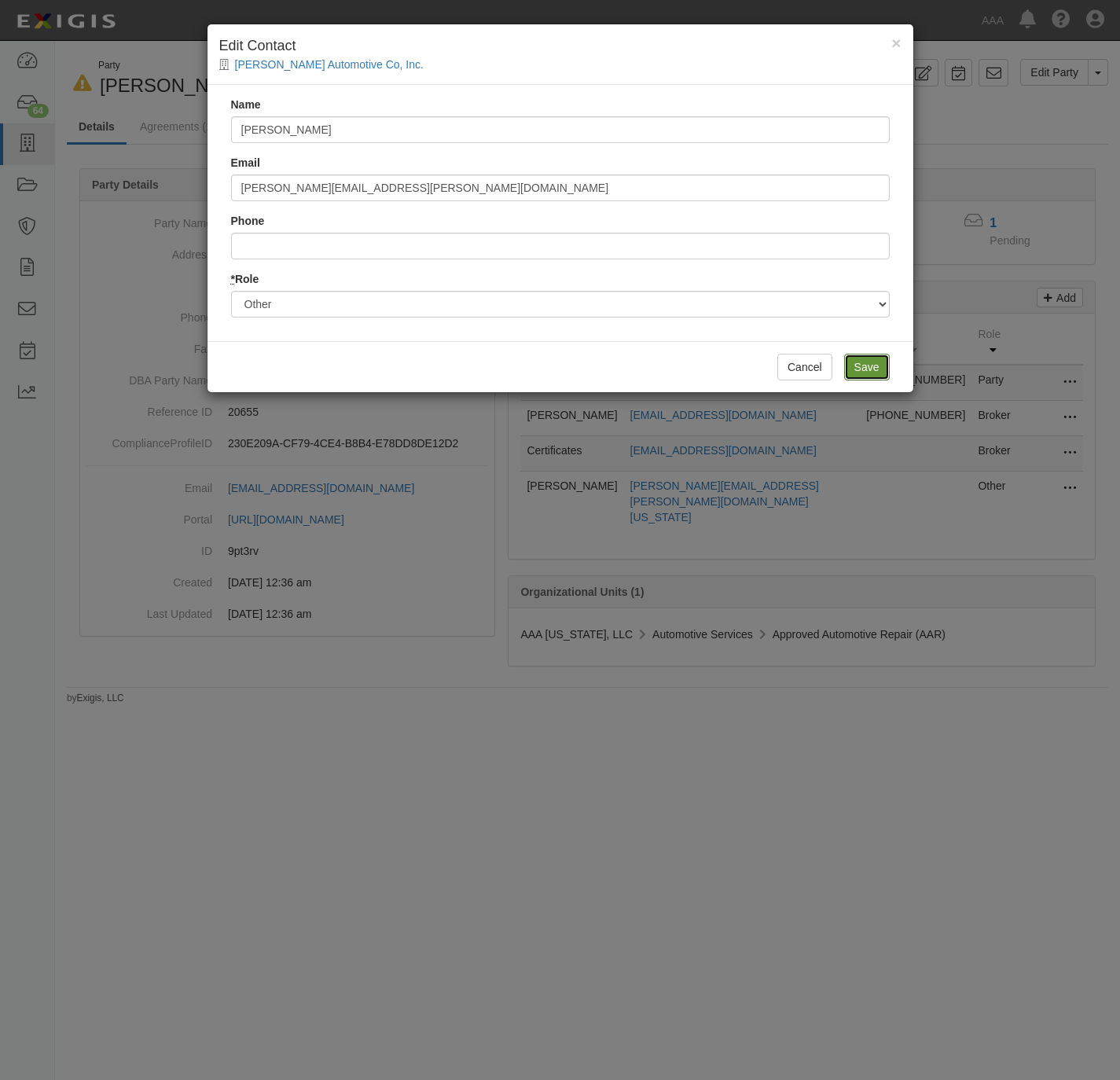
click at [884, 369] on input "Save" at bounding box center [867, 367] width 46 height 27
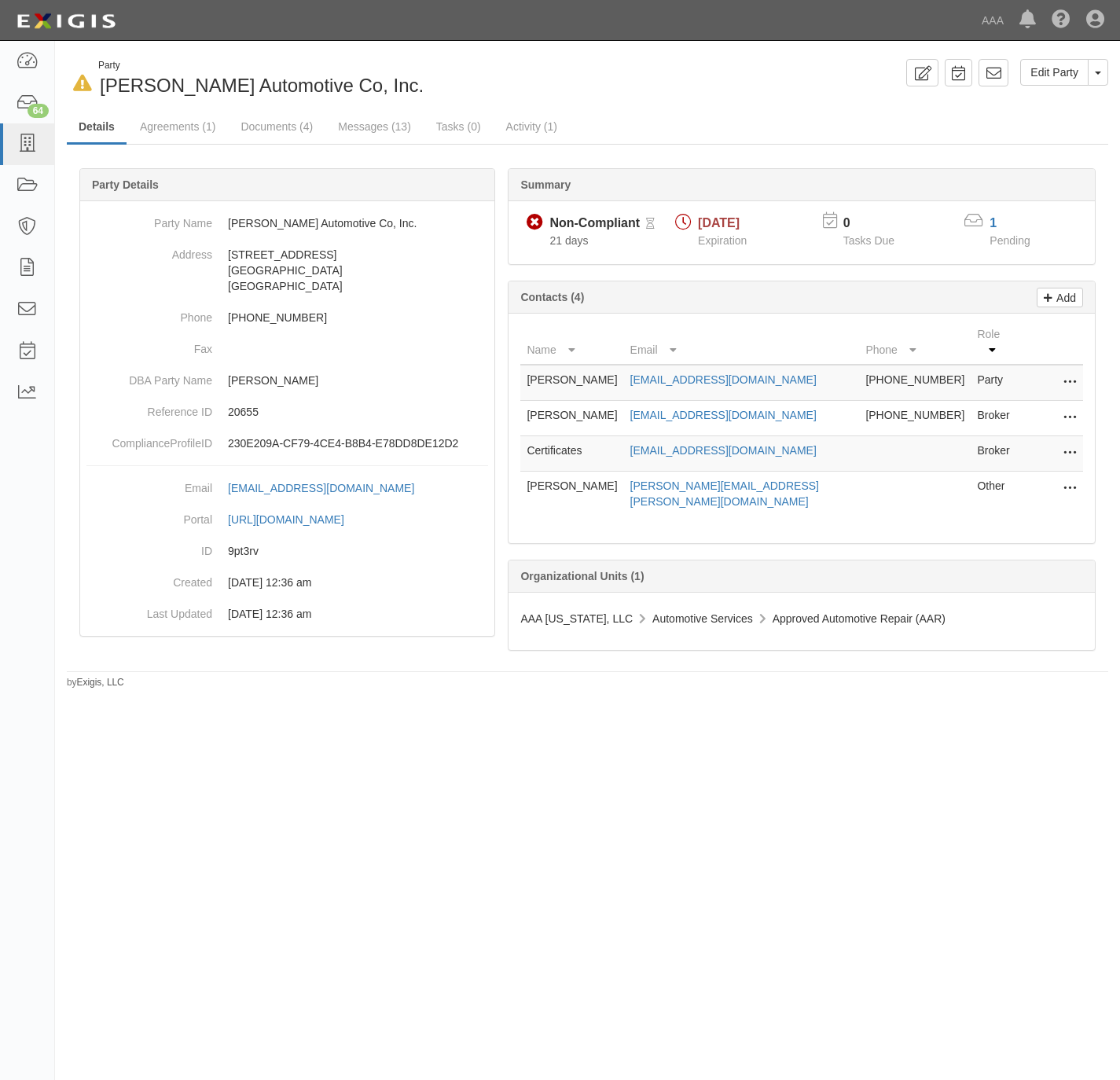
click at [840, 55] on div "In Default since 09/15/2025 Party Bill Utter Automotive Co, Inc. Edit Party Tog…" at bounding box center [587, 368] width 1065 height 642
click at [34, 147] on icon at bounding box center [26, 144] width 22 height 18
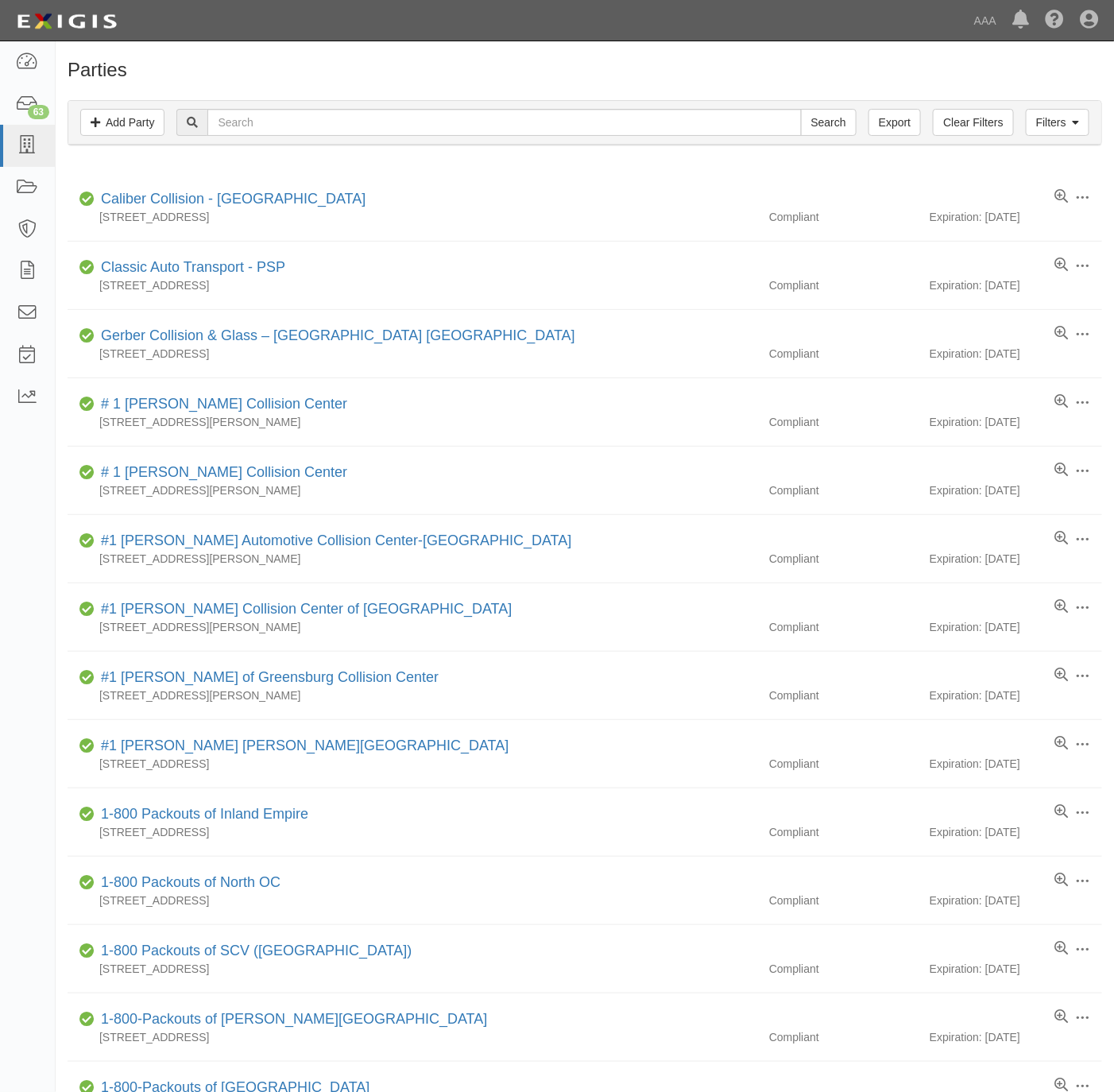
click at [298, 135] on div "Search" at bounding box center [516, 123] width 679 height 27
click at [300, 122] on input "text" at bounding box center [504, 123] width 594 height 27
type input "redtop"
click at [801, 109] on input "Search" at bounding box center [828, 123] width 55 height 27
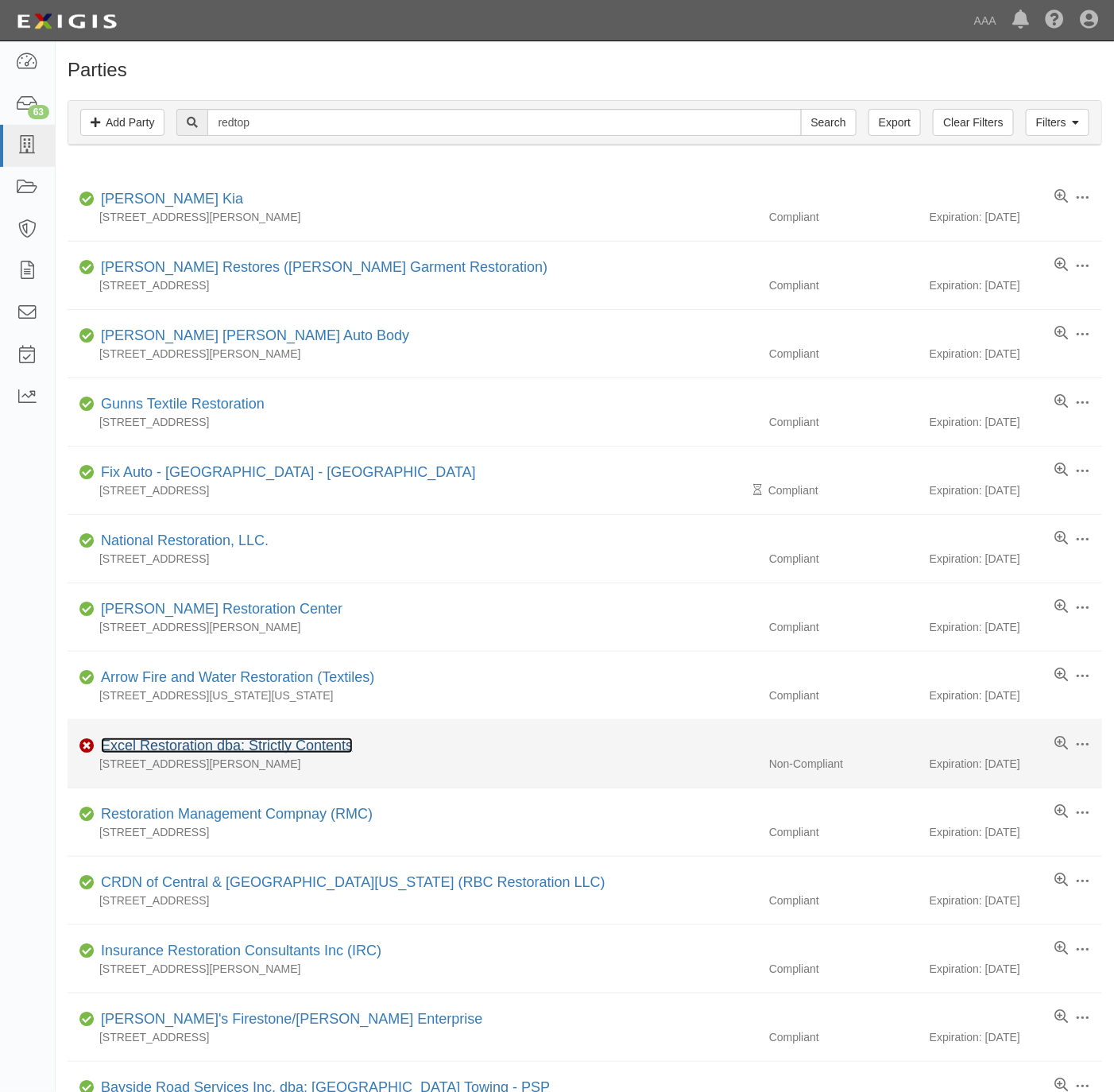
click at [170, 749] on link "Excel Restoration dba: Strictly Contents" at bounding box center [226, 745] width 252 height 15
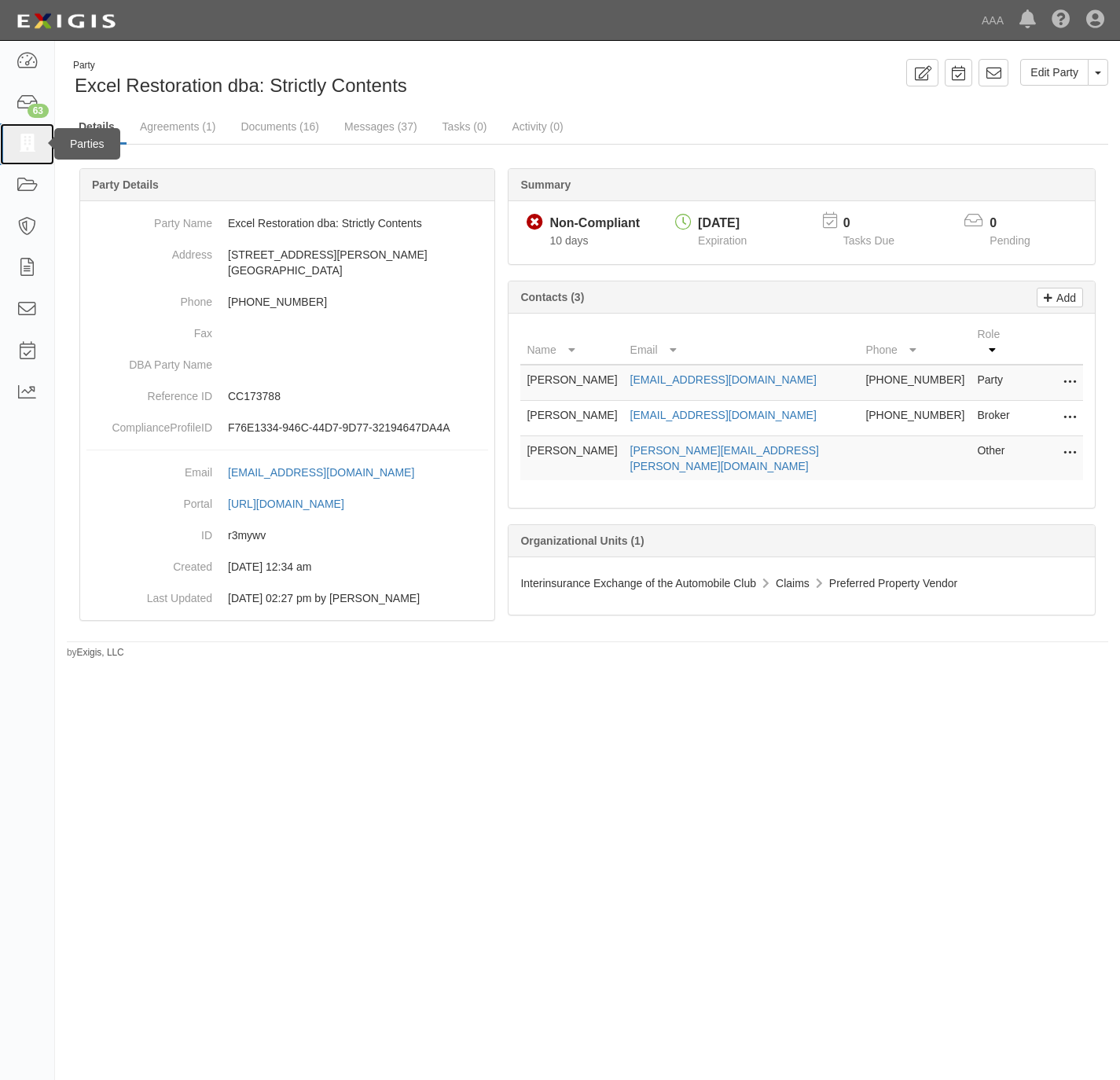
click at [20, 140] on icon at bounding box center [26, 144] width 22 height 18
